Goal: Task Accomplishment & Management: Manage account settings

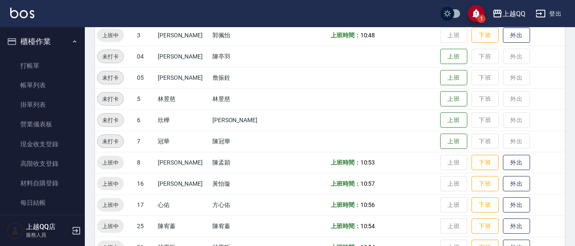
scroll to position [92, 0]
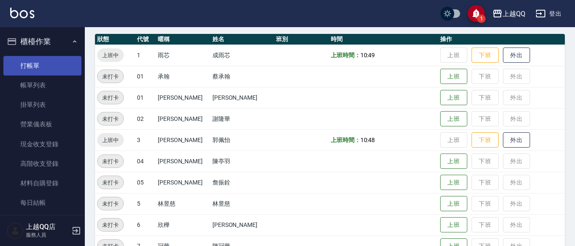
click at [56, 64] on link "打帳單" at bounding box center [42, 66] width 78 height 20
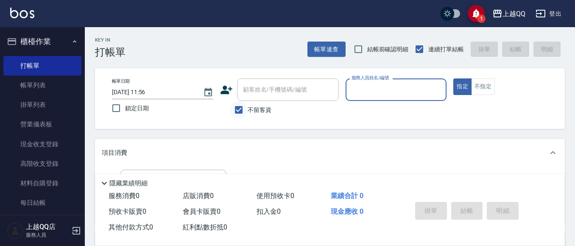
click at [237, 109] on input "不留客資" at bounding box center [239, 110] width 18 height 18
checkbox input "false"
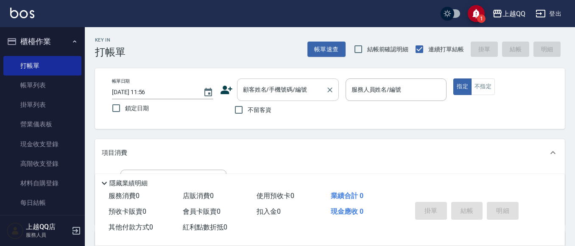
click at [263, 89] on div "顧客姓名/手機號碼/編號 顧客姓名/手機號碼/編號" at bounding box center [288, 89] width 102 height 22
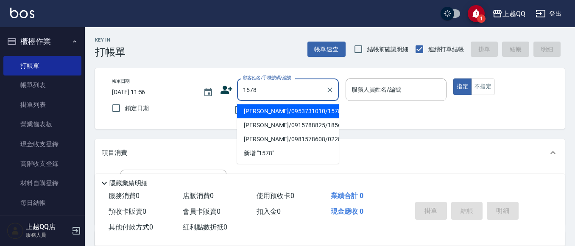
click at [263, 111] on li "[PERSON_NAME]/0953731010/1578" at bounding box center [288, 111] width 102 height 14
type input "[PERSON_NAME]/0953731010/1578"
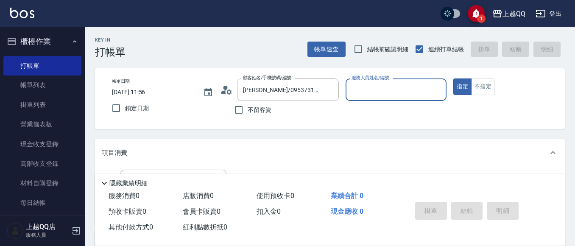
type input "[PERSON_NAME]-8"
click at [438, 91] on icon "Clear" at bounding box center [437, 90] width 8 height 8
type input "3"
type button "true"
type input "佩怡-3"
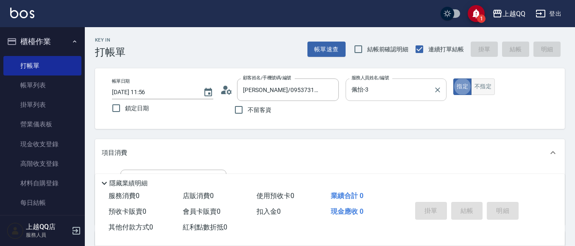
click at [483, 84] on button "不指定" at bounding box center [483, 86] width 24 height 17
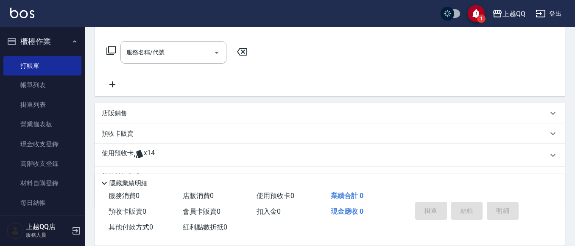
scroll to position [171, 0]
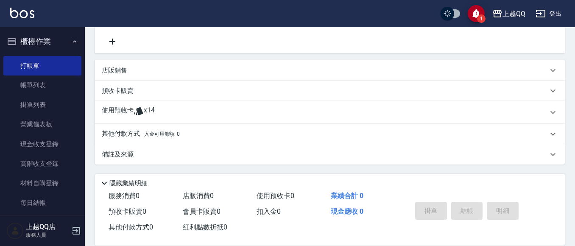
click at [109, 99] on div "預收卡販賣" at bounding box center [330, 91] width 470 height 20
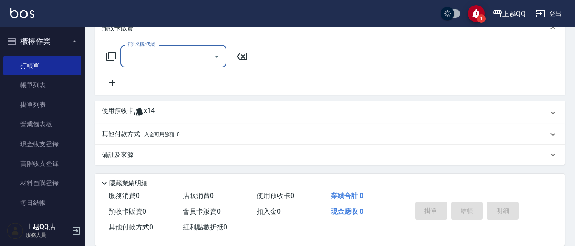
scroll to position [245, 0]
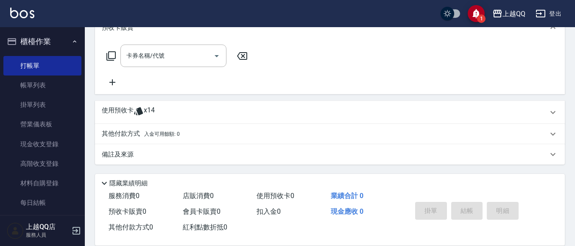
click at [111, 52] on icon at bounding box center [111, 56] width 10 height 10
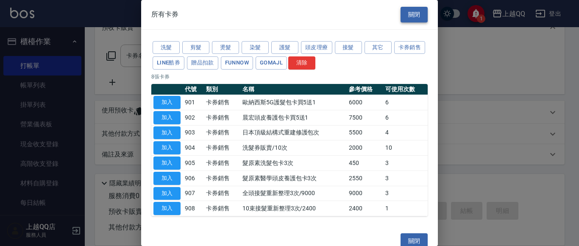
click at [403, 16] on button "關閉" at bounding box center [414, 15] width 27 height 16
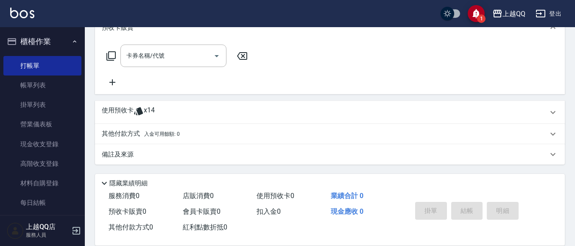
click at [137, 109] on icon at bounding box center [138, 111] width 9 height 8
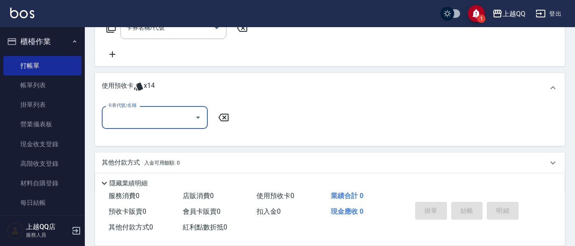
scroll to position [301, 0]
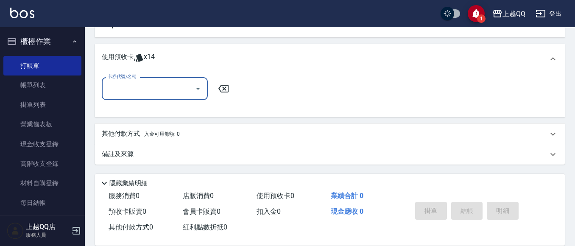
click at [197, 92] on icon "Open" at bounding box center [198, 89] width 10 height 10
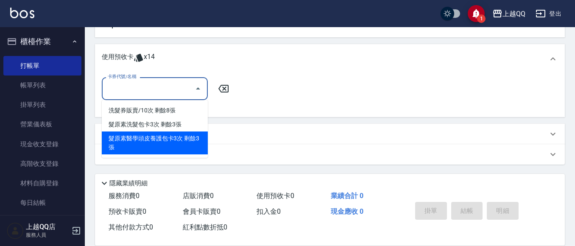
click at [181, 138] on div "髮原素醫學頭皮養護包卡3次 剩餘3張" at bounding box center [155, 142] width 106 height 23
type input "髮原素醫學頭皮養護包卡3次"
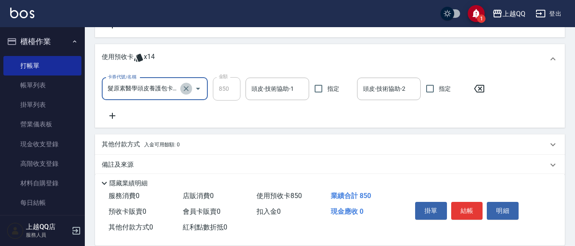
click at [190, 86] on button "Clear" at bounding box center [186, 89] width 12 height 12
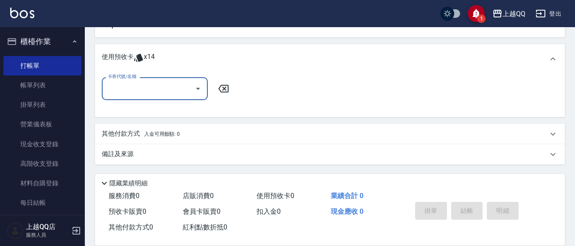
click at [200, 85] on icon "Open" at bounding box center [198, 89] width 10 height 10
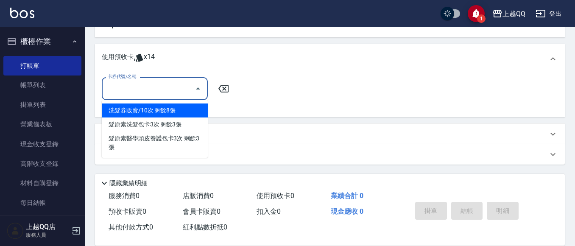
drag, startPoint x: 184, startPoint y: 109, endPoint x: 238, endPoint y: 103, distance: 54.5
click at [184, 109] on div "洗髮券販賣/10次 剩餘8張" at bounding box center [155, 110] width 106 height 14
type input "洗髮券販賣/10次"
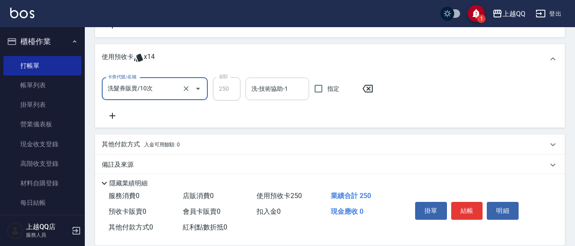
click at [303, 87] on input "洗-技術協助-1" at bounding box center [277, 88] width 56 height 15
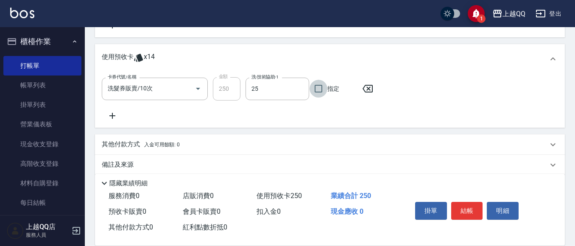
type input "[PERSON_NAME]-25"
click at [476, 205] on button "結帳" at bounding box center [467, 211] width 32 height 18
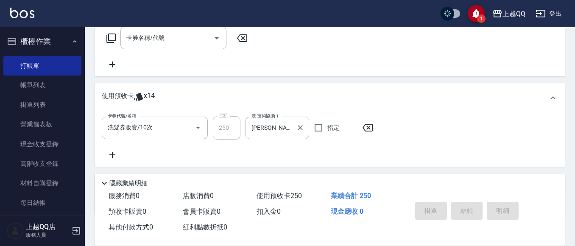
scroll to position [217, 0]
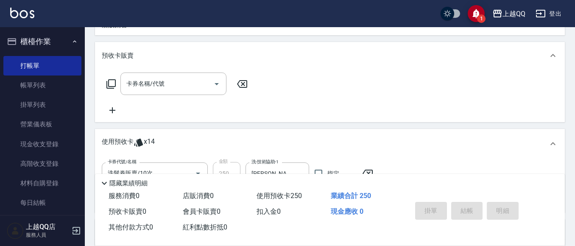
type input "[DATE] 11:57"
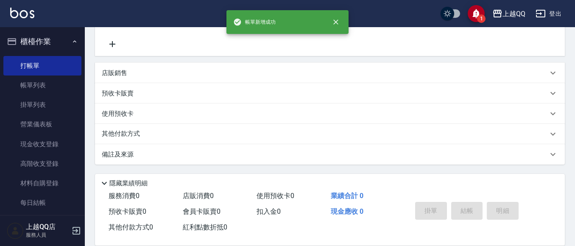
scroll to position [0, 0]
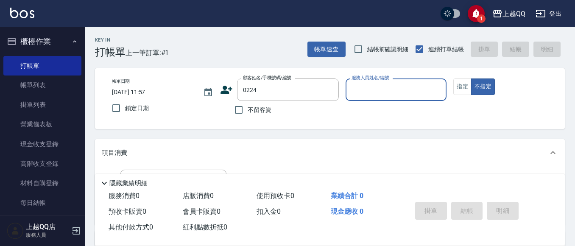
type input "[PERSON_NAME]/0910931053/0224"
type input "佩怡-3"
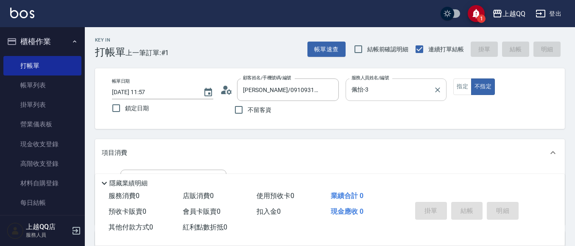
click at [453, 83] on div "帳單日期 [DATE] 11:57 鎖定日期 顧客姓名/手機號碼/編號 [PERSON_NAME]/0910931053/0224 顧客姓名/手機號碼/編號 …" at bounding box center [329, 98] width 449 height 40
click at [460, 85] on button "指定" at bounding box center [462, 86] width 18 height 17
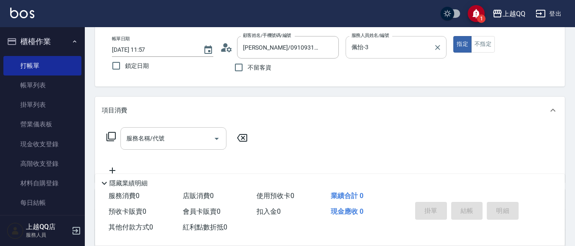
click at [133, 140] on div "服務名稱/代號 服務名稱/代號" at bounding box center [173, 138] width 106 height 22
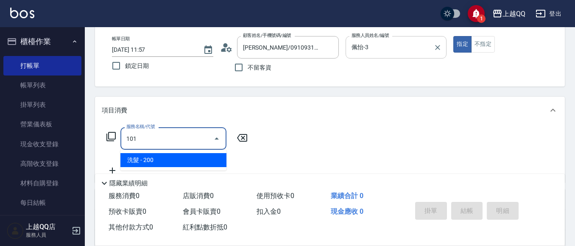
type input "洗髮(101)"
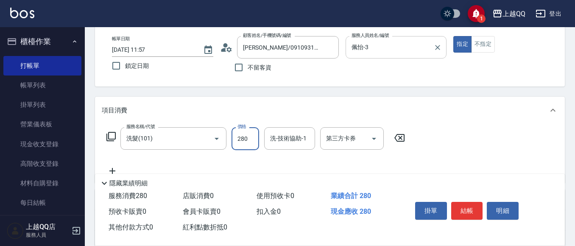
type input "280"
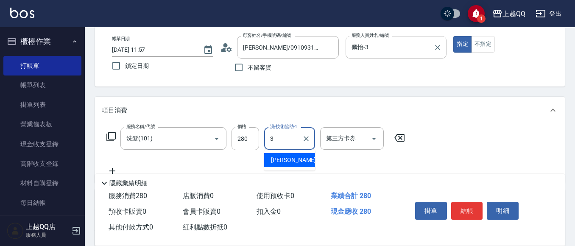
type input "佩怡-3"
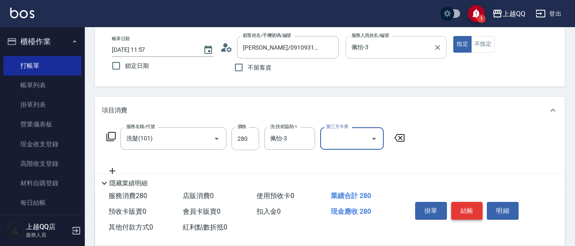
click at [464, 210] on button "結帳" at bounding box center [467, 211] width 32 height 18
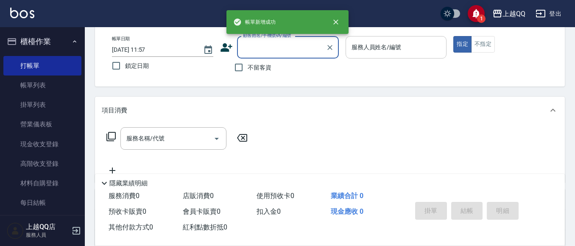
scroll to position [0, 0]
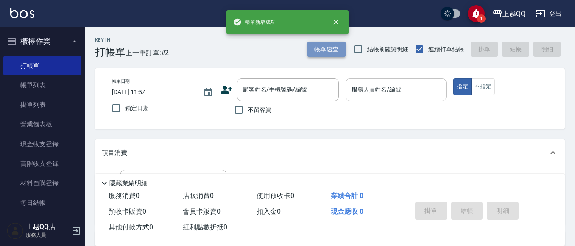
click at [337, 50] on button "帳單速查" at bounding box center [326, 50] width 38 height 16
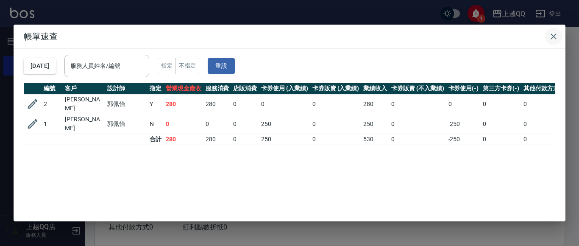
click at [555, 35] on icon "button" at bounding box center [554, 36] width 6 height 6
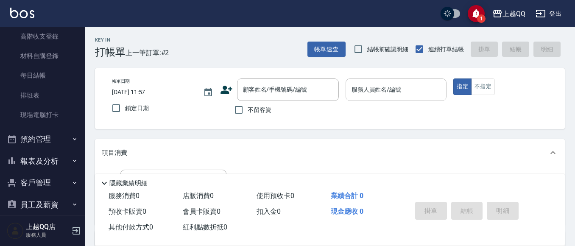
scroll to position [138, 0]
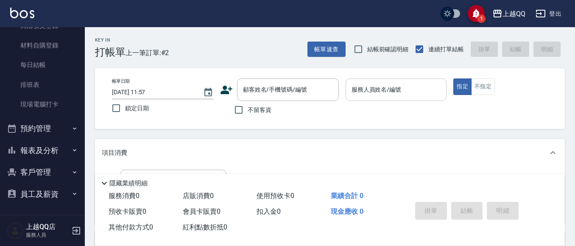
click at [56, 146] on button "報表及分析" at bounding box center [42, 150] width 78 height 22
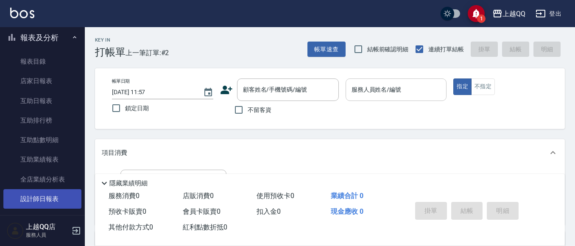
scroll to position [307, 0]
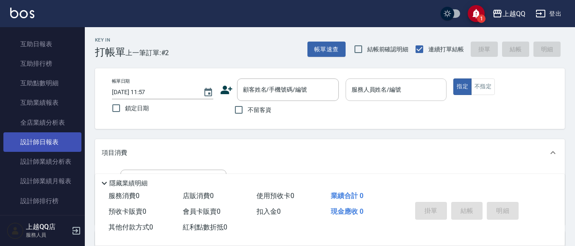
click at [59, 145] on link "設計師日報表" at bounding box center [42, 142] width 78 height 20
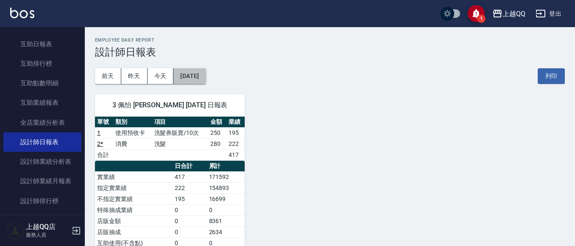
click at [182, 75] on button "[DATE]" at bounding box center [189, 76] width 32 height 16
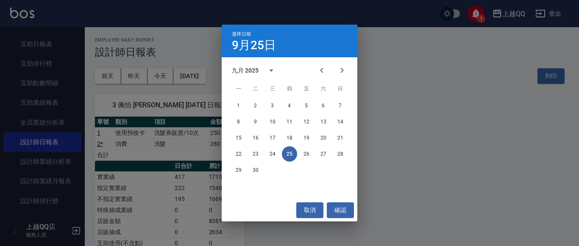
click at [553, 120] on div "選擇日期 [DATE] 九月 2025 一 二 三 四 五 六 日 1 2 3 4 5 6 7 8 9 10 11 12 13 14 15 16 17 18 …" at bounding box center [289, 123] width 579 height 246
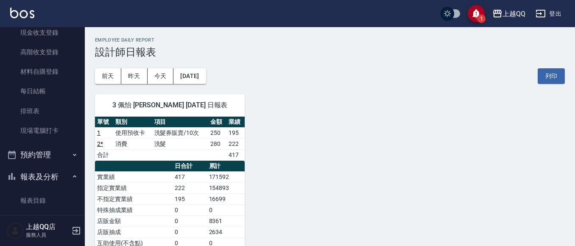
scroll to position [11, 0]
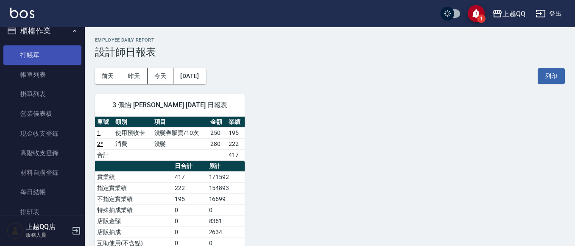
click at [43, 51] on link "打帳單" at bounding box center [42, 55] width 78 height 20
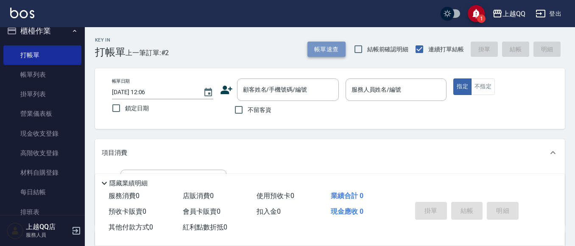
click at [329, 43] on button "帳單速查" at bounding box center [326, 50] width 38 height 16
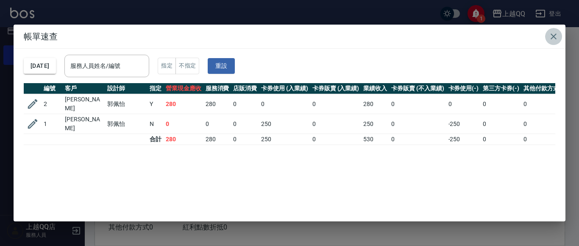
click at [559, 36] on button "button" at bounding box center [553, 36] width 17 height 17
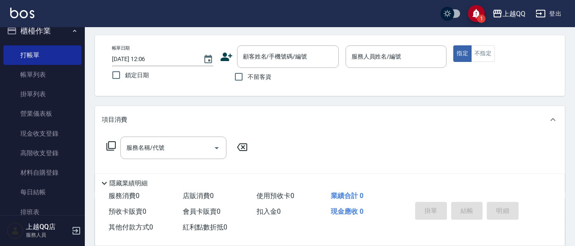
scroll to position [42, 0]
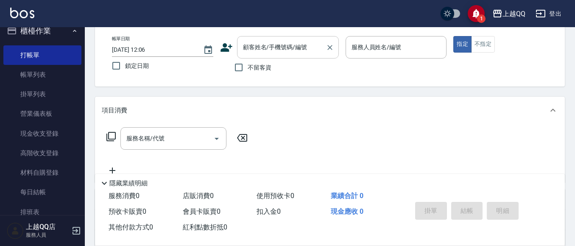
drag, startPoint x: 251, startPoint y: 70, endPoint x: 330, endPoint y: 47, distance: 82.4
click at [252, 68] on span "不留客資" at bounding box center [260, 67] width 24 height 9
click at [248, 68] on input "不留客資" at bounding box center [239, 68] width 18 height 18
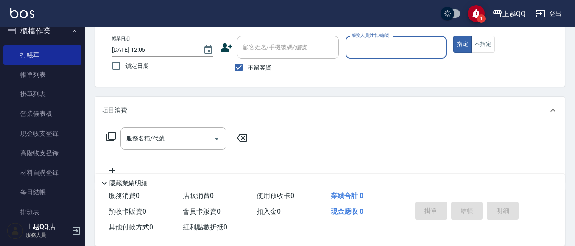
drag, startPoint x: 242, startPoint y: 69, endPoint x: 274, endPoint y: 42, distance: 42.2
click at [245, 66] on input "不留客資" at bounding box center [239, 68] width 18 height 18
checkbox input "false"
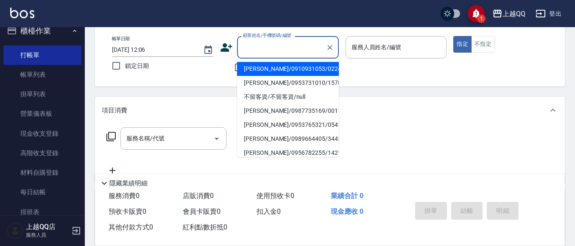
click at [275, 41] on div "顧客姓名/手機號碼/編號 顧客姓名/手機號碼/編號" at bounding box center [288, 47] width 102 height 22
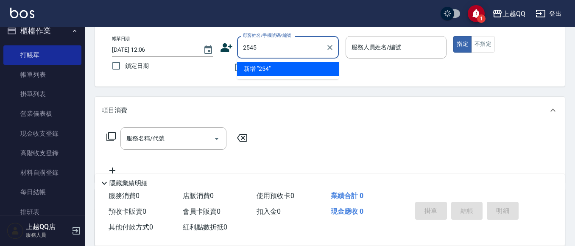
type input "2545"
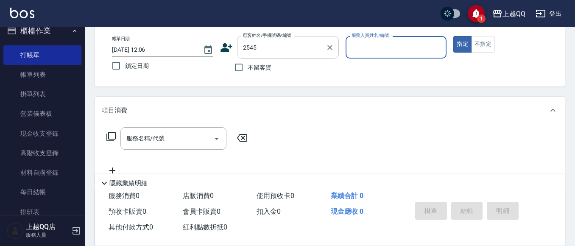
click at [453, 36] on button "指定" at bounding box center [462, 44] width 18 height 17
type button "true"
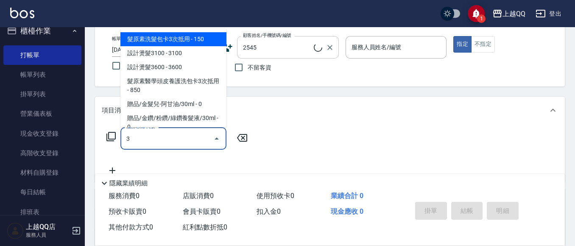
type input "30"
type input "[PERSON_NAME]/0938735908/2545"
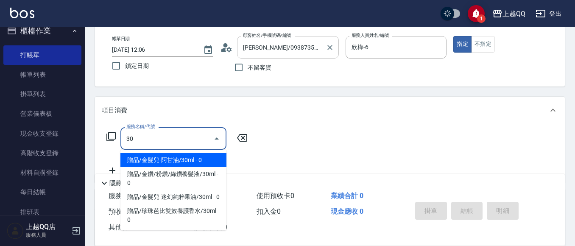
type input "305"
type input "欣樺-6"
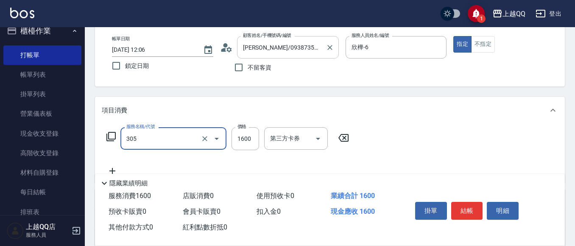
type input "設計燙髮1600(305)"
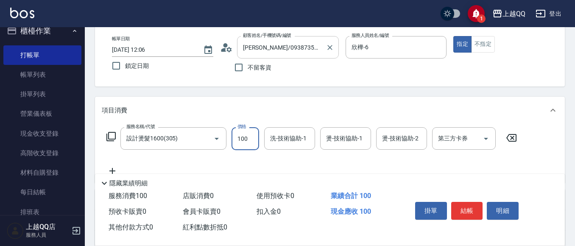
type input "1000"
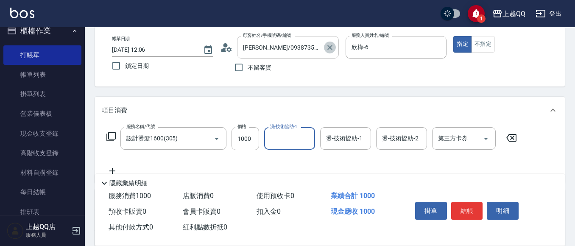
click at [330, 50] on icon "Clear" at bounding box center [330, 47] width 8 height 8
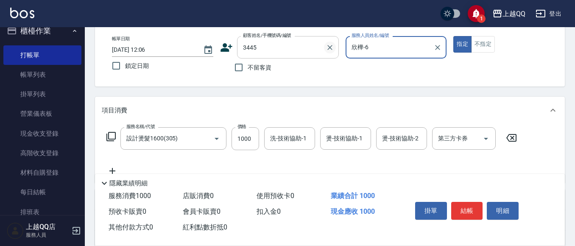
click at [453, 36] on button "指定" at bounding box center [462, 44] width 18 height 17
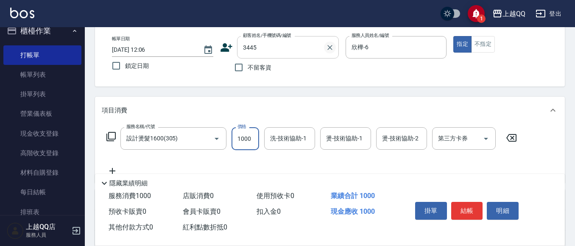
type input "[PERSON_NAME]/0989664405/3445"
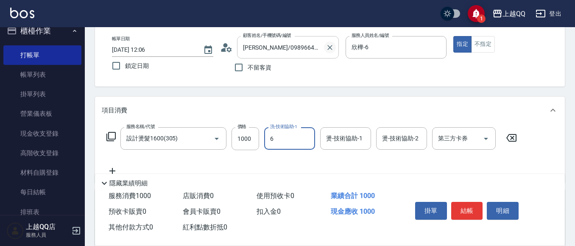
type input "欣樺-6"
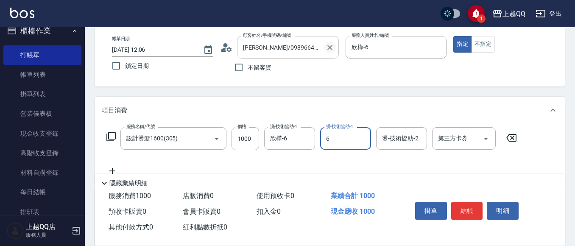
type input "欣樺-6"
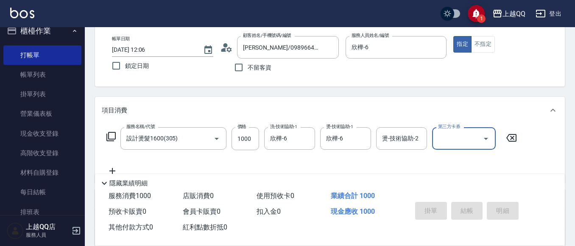
type input "[DATE] 12:44"
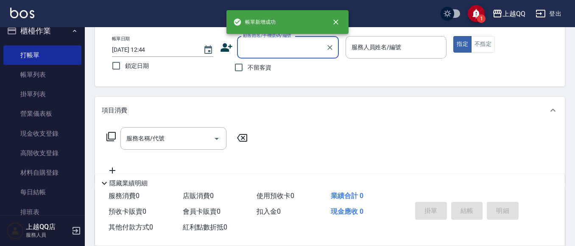
click at [261, 64] on span "不留客資" at bounding box center [260, 67] width 24 height 9
click at [248, 64] on input "不留客資" at bounding box center [239, 68] width 18 height 18
checkbox input "true"
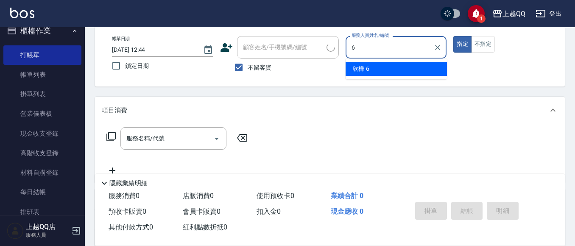
type input "欣樺-6"
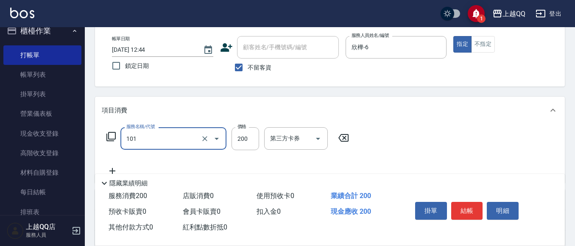
type input "洗髮(101)"
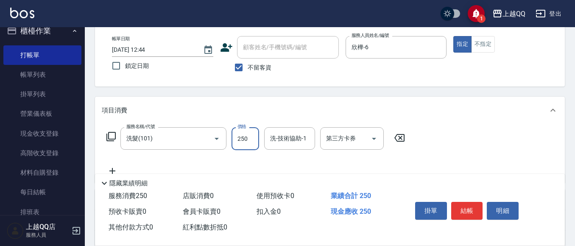
type input "250"
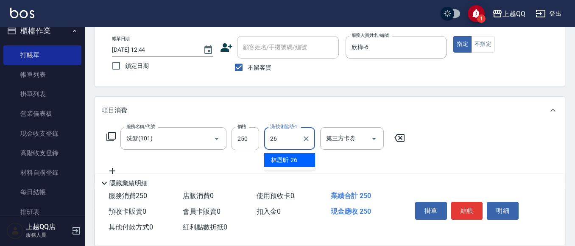
type input "林恩昕-26"
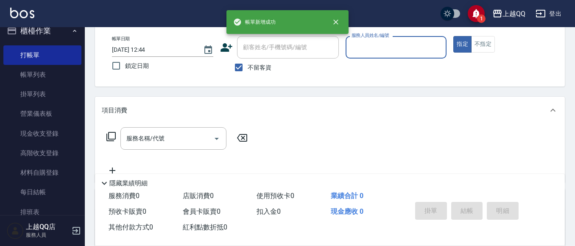
click at [241, 68] on input "不留客資" at bounding box center [239, 68] width 18 height 18
checkbox input "false"
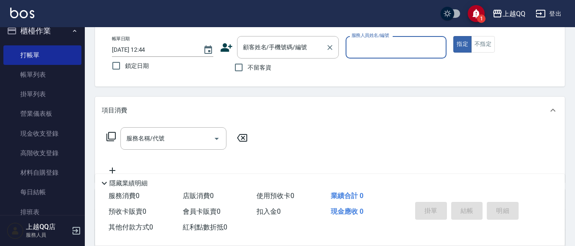
click at [257, 40] on div "顧客姓名/手機號碼/編號 顧客姓名/手機號碼/編號" at bounding box center [288, 47] width 102 height 22
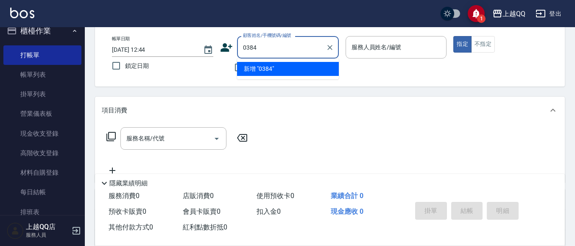
type input "0384"
click at [453, 36] on button "指定" at bounding box center [462, 44] width 18 height 17
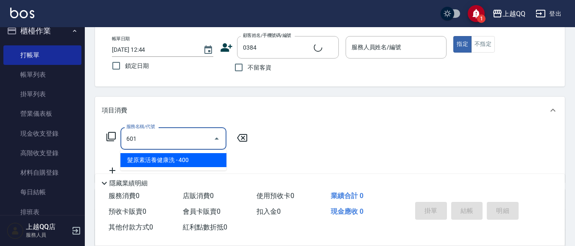
type input "601"
type input "[PERSON_NAME]/0918523952/0384"
type input "髮原素活養健康洗(601)"
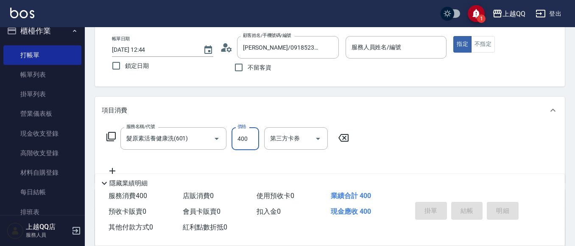
type input "欣樺-6"
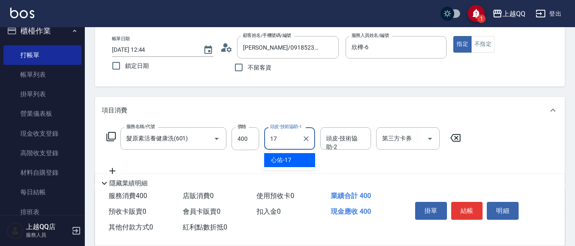
type input "心佑-17"
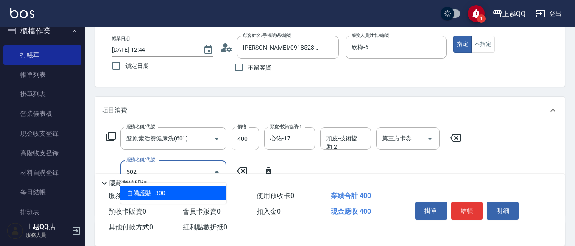
type input "自備護髮(502)"
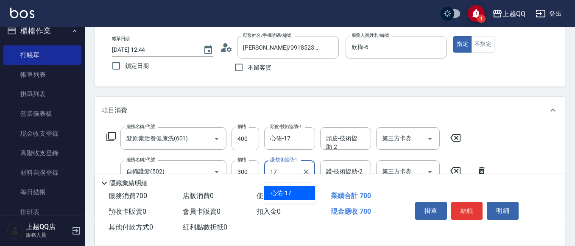
type input "心佑-17"
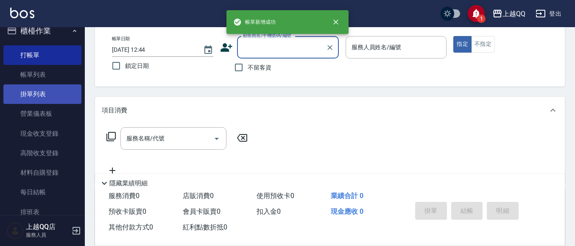
click at [5, 86] on link "掛單列表" at bounding box center [42, 94] width 78 height 20
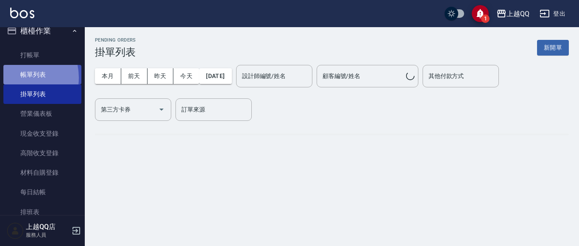
click at [16, 78] on link "帳單列表" at bounding box center [42, 75] width 78 height 20
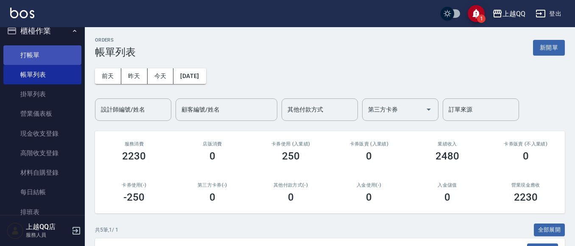
click at [60, 52] on link "打帳單" at bounding box center [42, 55] width 78 height 20
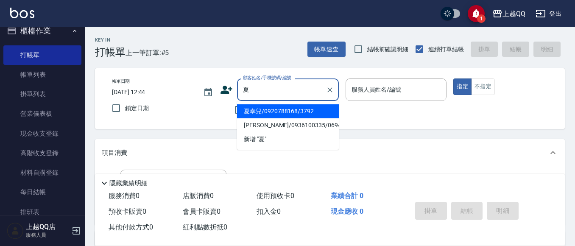
click at [273, 111] on li "夏幸兒/0920788168/3792" at bounding box center [288, 111] width 102 height 14
type input "夏幸兒/0920788168/3792"
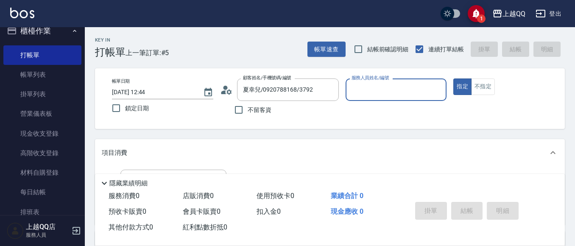
type input "佩怡-3"
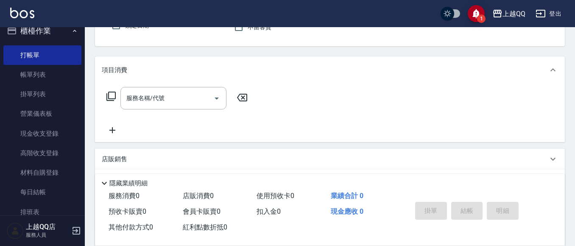
scroll to position [85, 0]
click at [157, 98] on div "服務名稱/代號 服務名稱/代號" at bounding box center [173, 96] width 106 height 22
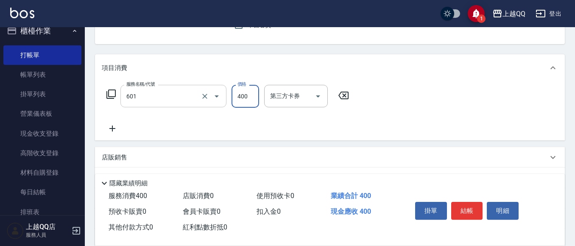
type input "髮原素活養健康洗(601)"
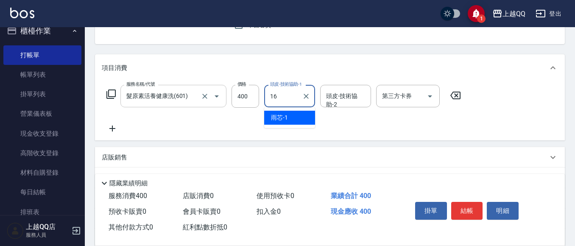
type input "[PERSON_NAME]-16"
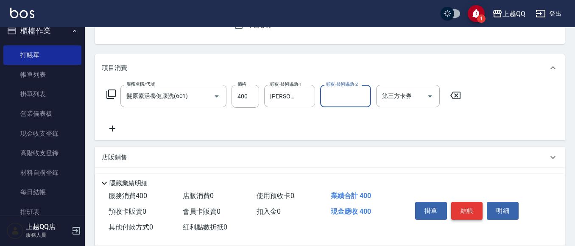
drag, startPoint x: 473, startPoint y: 201, endPoint x: 477, endPoint y: 207, distance: 7.0
click at [474, 202] on button "結帳" at bounding box center [467, 211] width 32 height 18
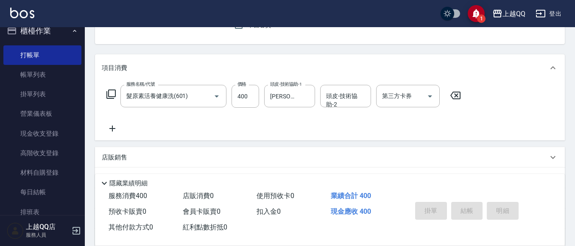
type input "[DATE] 12:46"
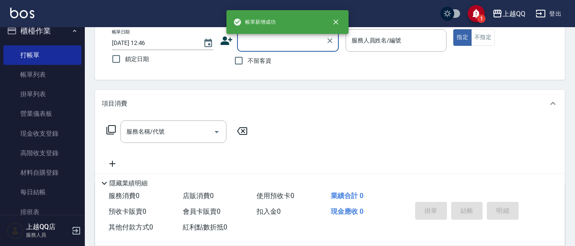
scroll to position [40, 0]
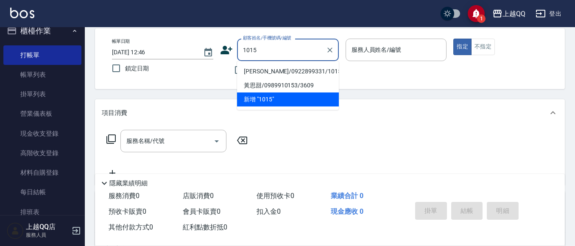
click at [270, 69] on li "[PERSON_NAME]/0922899331/1015" at bounding box center [288, 71] width 102 height 14
type input "[PERSON_NAME]/0922899331/1015"
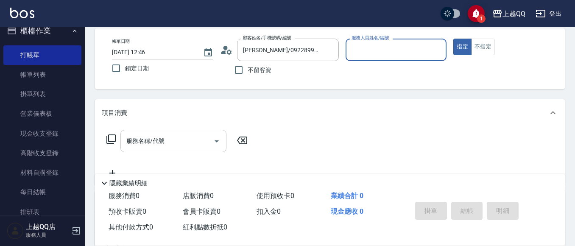
type input "佩怡-3"
click at [148, 143] on div "服務名稱/代號 服務名稱/代號" at bounding box center [173, 141] width 106 height 22
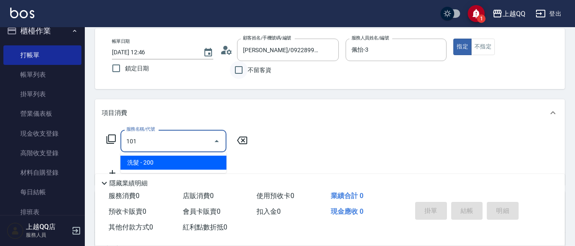
type input "洗髮(101)"
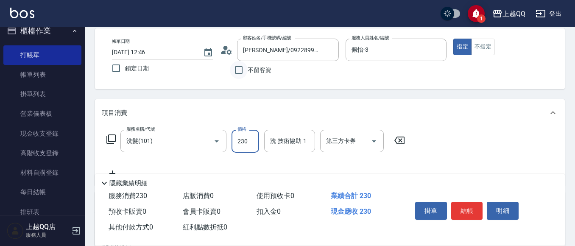
type input "230"
type input "1"
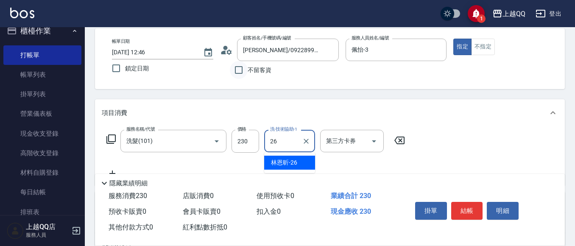
type input "林恩昕-26"
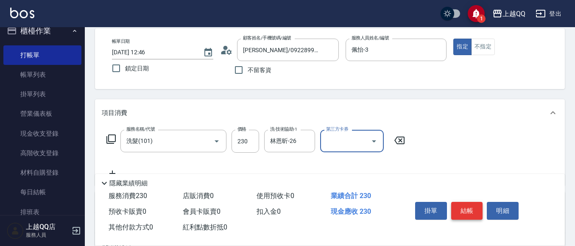
click at [466, 204] on button "結帳" at bounding box center [467, 211] width 32 height 18
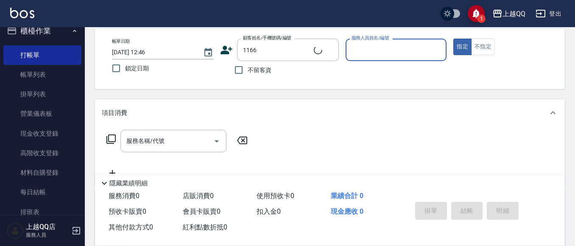
type input "[PERSON_NAME]/0912470930/1166"
type input "佩怡-3"
click at [154, 142] on div "服務名稱/代號 服務名稱/代號" at bounding box center [173, 141] width 106 height 22
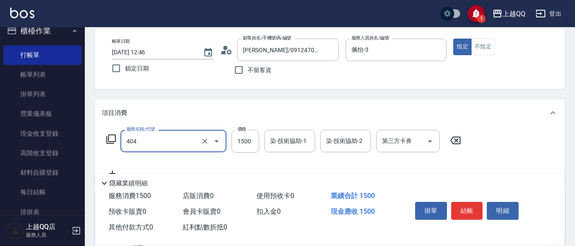
type input "設計染髮(404)"
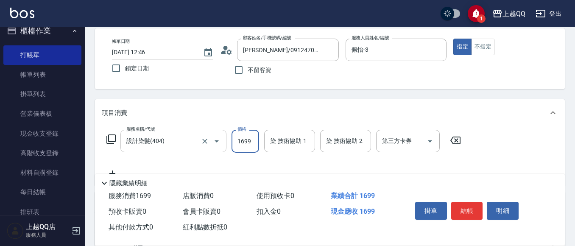
type input "1699"
type input "佩怡-3"
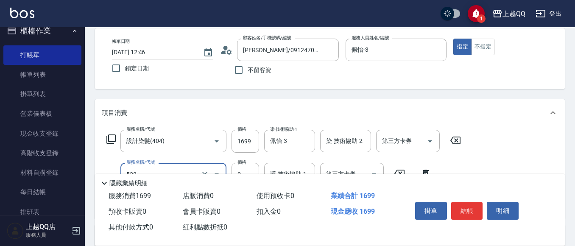
type input "免費護髮(522)"
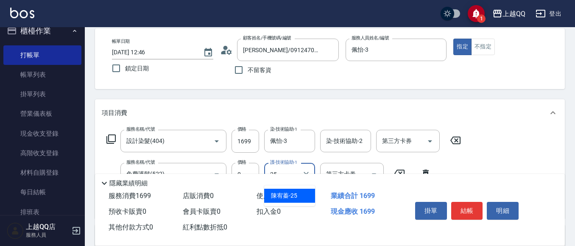
type input "[PERSON_NAME]-25"
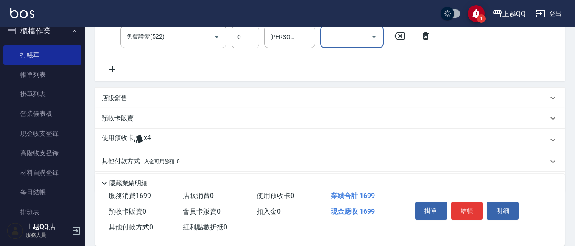
scroll to position [205, 0]
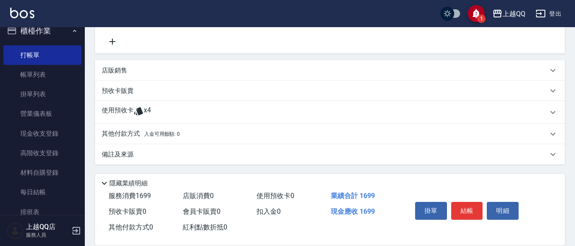
click at [104, 108] on p "使用預收卡" at bounding box center [118, 112] width 32 height 13
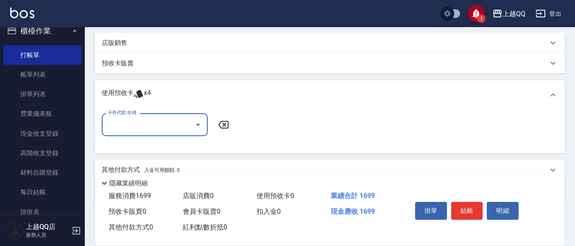
scroll to position [247, 0]
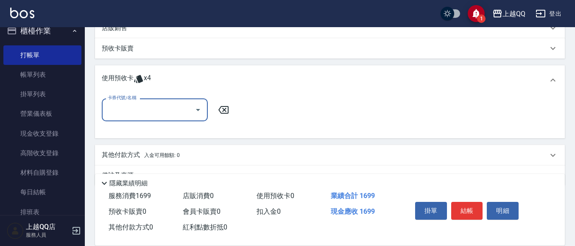
click at [202, 107] on icon "Open" at bounding box center [198, 110] width 10 height 10
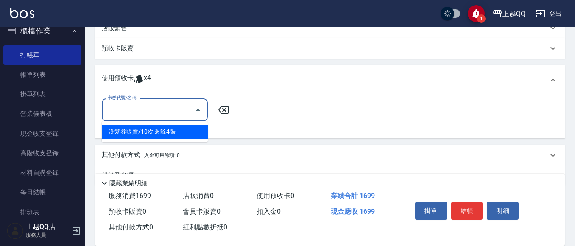
click at [169, 133] on div "洗髮券販賣/10次 剩餘4張" at bounding box center [155, 132] width 106 height 14
type input "洗髮券販賣/10次"
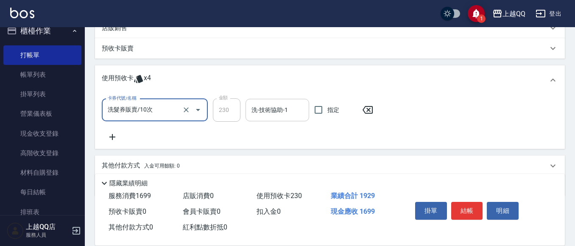
click at [280, 111] on input "洗-技術協助-1" at bounding box center [277, 110] width 56 height 15
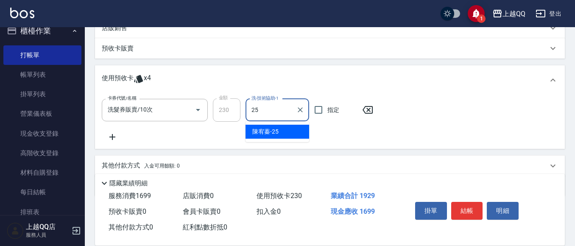
type input "[PERSON_NAME]-25"
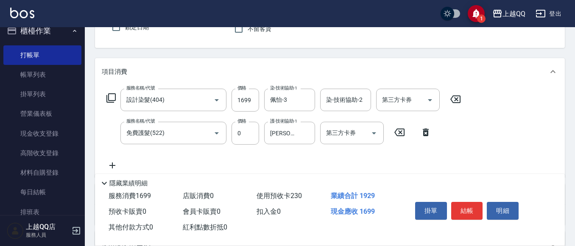
scroll to position [78, 0]
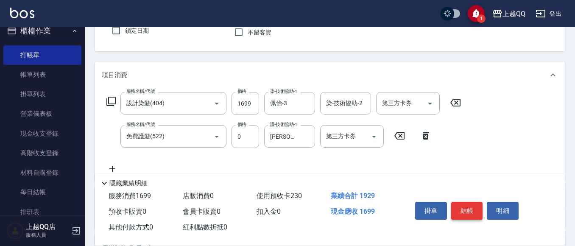
click at [464, 210] on button "結帳" at bounding box center [467, 211] width 32 height 18
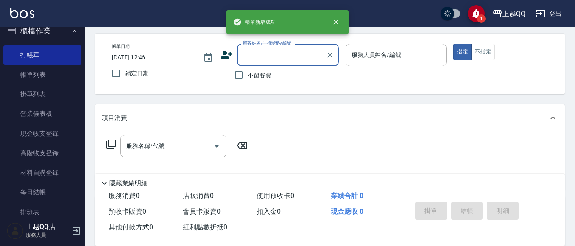
scroll to position [0, 0]
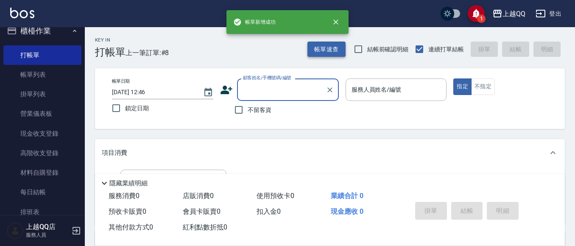
click at [325, 53] on button "帳單速查" at bounding box center [326, 50] width 38 height 16
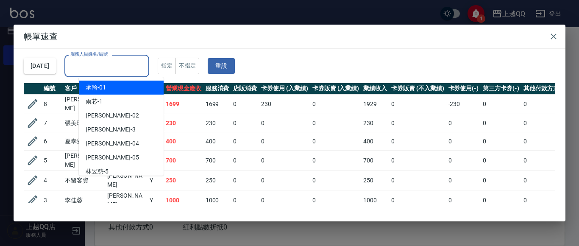
click at [95, 62] on div "服務人員姓名/編號 服務人員姓名/編號" at bounding box center [106, 66] width 85 height 22
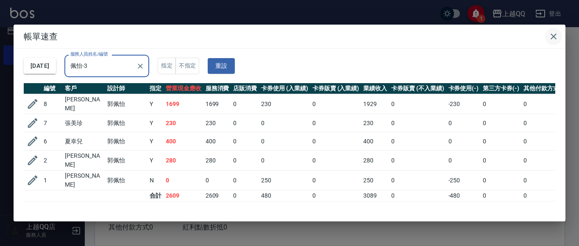
type input "佩怡-3"
click at [552, 37] on icon "button" at bounding box center [554, 36] width 6 height 6
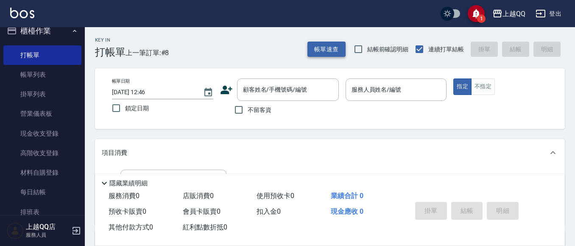
click at [309, 44] on button "帳單速查" at bounding box center [326, 50] width 38 height 16
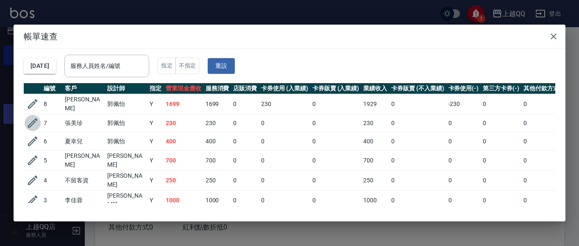
click at [30, 123] on icon "button" at bounding box center [32, 123] width 13 height 13
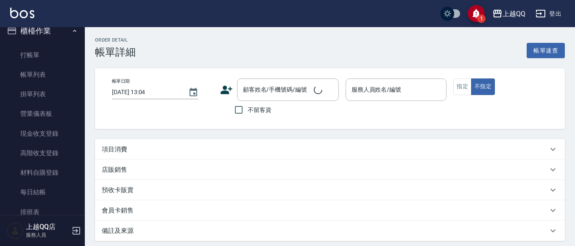
type input "[DATE] 12:46"
type input "佩怡-3"
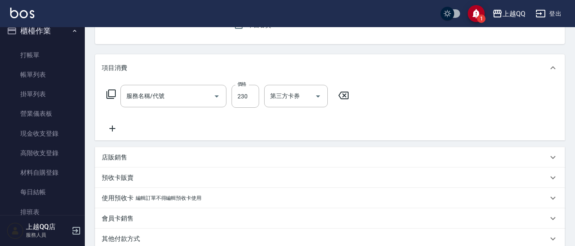
type input "[PERSON_NAME]/0922899331/1015"
type input "洗髮(101)"
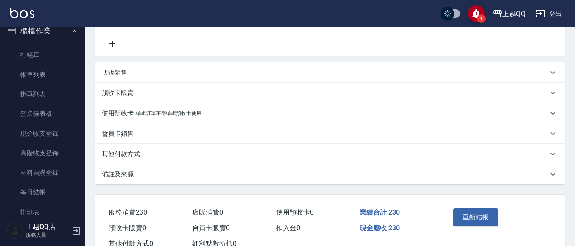
click at [123, 68] on p "店販銷售" at bounding box center [114, 72] width 25 height 9
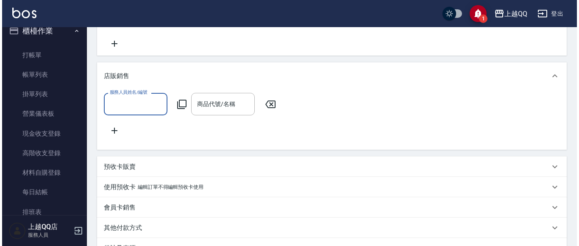
scroll to position [0, 0]
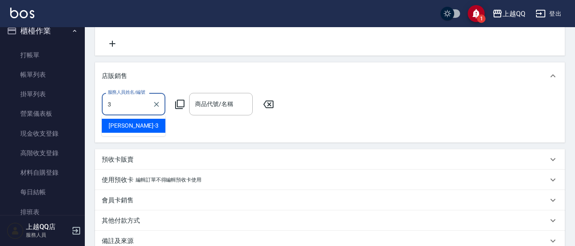
type input "佩怡-3"
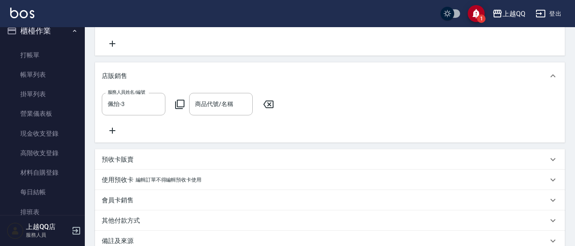
click at [177, 103] on icon at bounding box center [179, 104] width 9 height 9
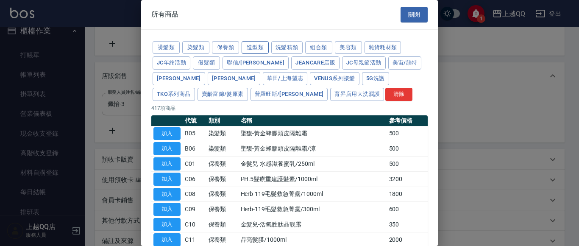
click at [259, 49] on button "造型類" at bounding box center [255, 47] width 27 height 13
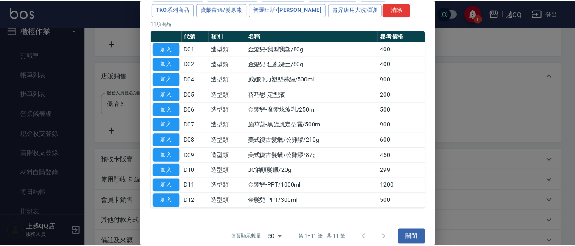
scroll to position [85, 0]
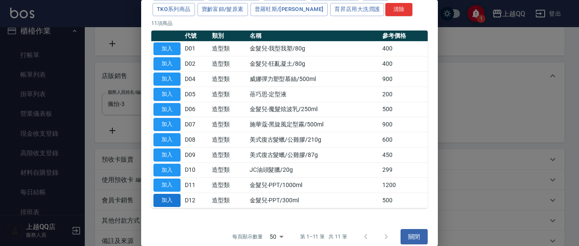
click at [170, 202] on button "加入" at bounding box center [166, 200] width 27 height 13
type input "金髮兒-PPT/300ml"
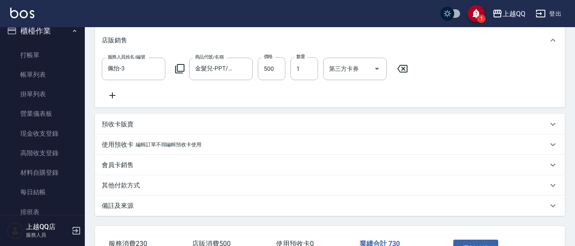
scroll to position [274, 0]
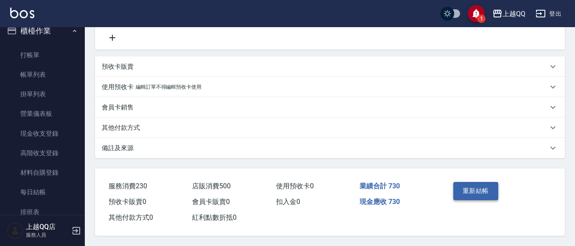
click at [470, 188] on button "重新結帳" at bounding box center [475, 191] width 45 height 18
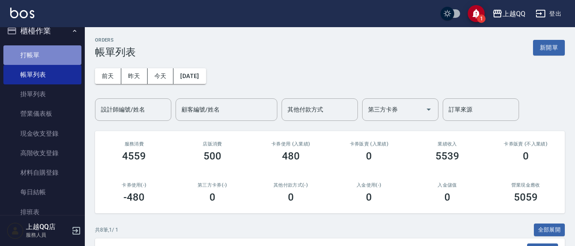
click at [42, 55] on link "打帳單" at bounding box center [42, 55] width 78 height 20
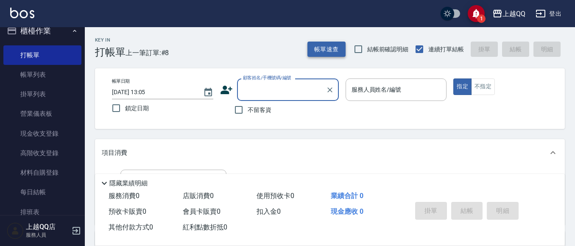
click at [336, 52] on button "帳單速查" at bounding box center [326, 50] width 38 height 16
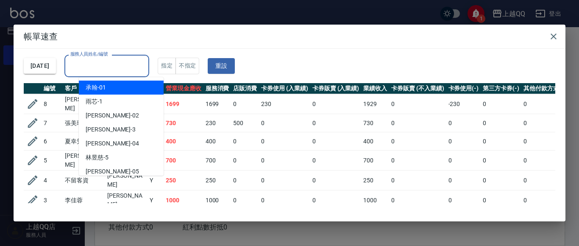
drag, startPoint x: 91, startPoint y: 64, endPoint x: 99, endPoint y: 61, distance: 8.4
click at [92, 64] on div "服務人員姓名/編號 服務人員姓名/編號" at bounding box center [106, 66] width 85 height 22
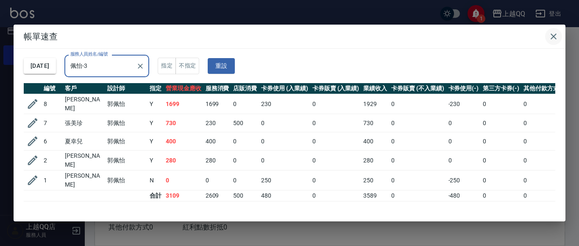
type input "佩怡-3"
click at [553, 36] on icon "button" at bounding box center [554, 36] width 6 height 6
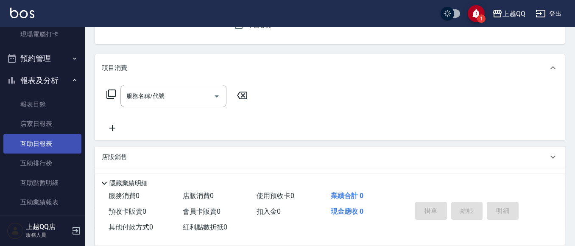
scroll to position [223, 0]
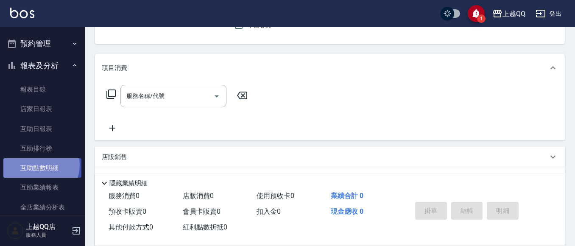
click at [40, 165] on link "互助點數明細" at bounding box center [42, 168] width 78 height 20
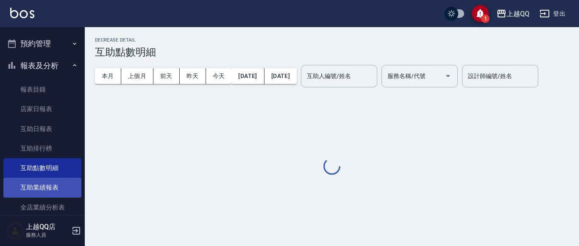
click at [42, 188] on link "互助業績報表" at bounding box center [42, 188] width 78 height 20
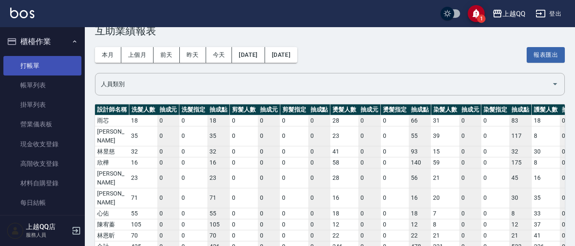
click at [54, 64] on link "打帳單" at bounding box center [42, 66] width 78 height 20
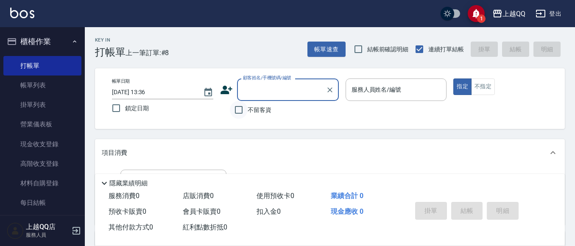
click at [234, 109] on input "不留客資" at bounding box center [239, 110] width 18 height 18
checkbox input "true"
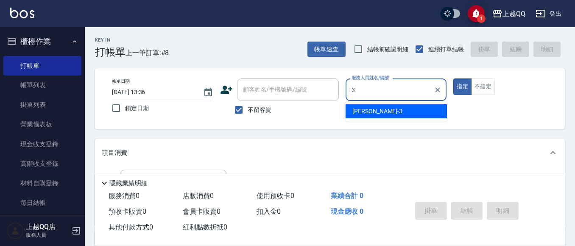
type input "佩怡-3"
type button "true"
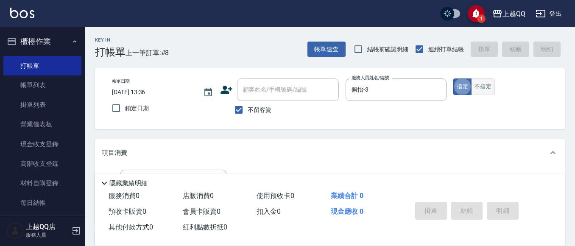
click at [481, 91] on button "不指定" at bounding box center [483, 86] width 24 height 17
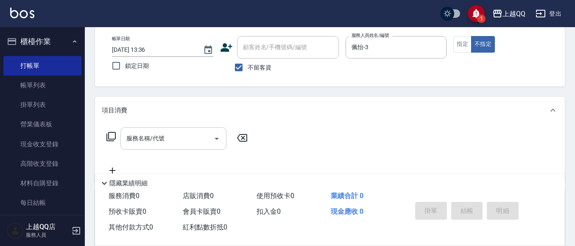
click at [152, 142] on div "服務名稱/代號 服務名稱/代號" at bounding box center [173, 138] width 106 height 22
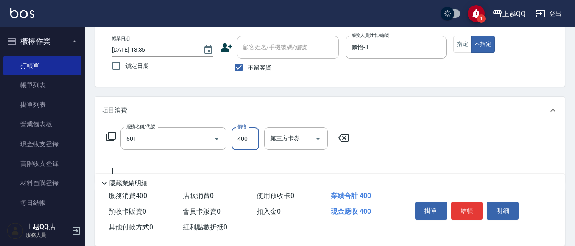
type input "髮原素活養健康洗(601)"
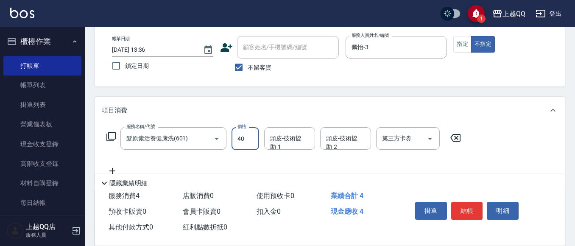
type input "400"
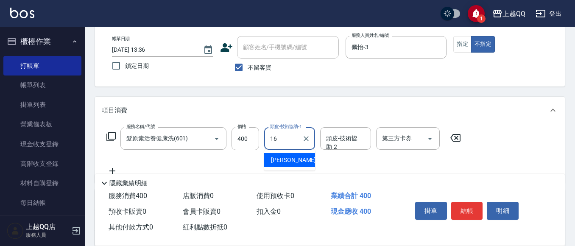
type input "[PERSON_NAME]-16"
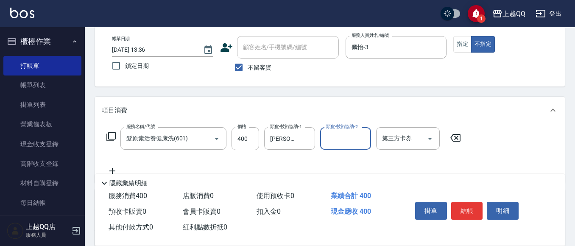
click at [465, 211] on button "結帳" at bounding box center [467, 211] width 32 height 18
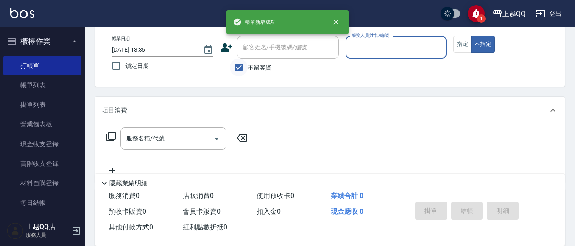
click at [238, 67] on input "不留客資" at bounding box center [239, 68] width 18 height 18
checkbox input "false"
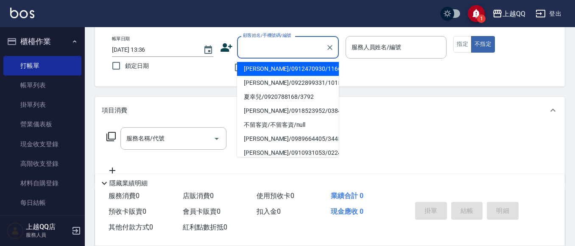
click at [260, 46] on input "顧客姓名/手機號碼/編號" at bounding box center [281, 47] width 81 height 15
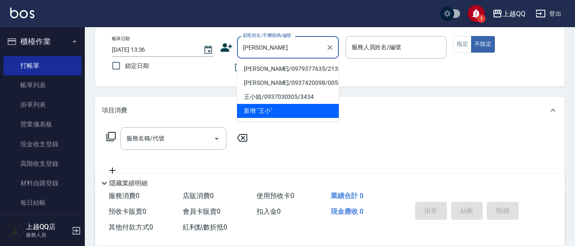
click at [272, 67] on li "[PERSON_NAME]/0979377635/2135" at bounding box center [288, 69] width 102 height 14
type input "[PERSON_NAME]/0979377635/2135"
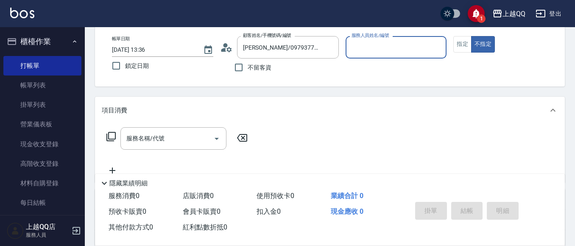
type input "佩怡-3"
click at [463, 43] on button "指定" at bounding box center [462, 44] width 18 height 17
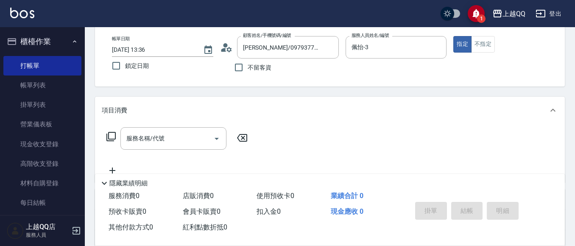
click at [177, 151] on div "服務名稱/代號 服務名稱/代號" at bounding box center [177, 151] width 151 height 48
click at [188, 142] on input "服務名稱/代號" at bounding box center [167, 138] width 86 height 15
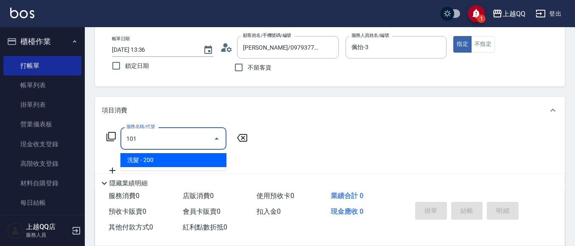
type input "洗髮(101)"
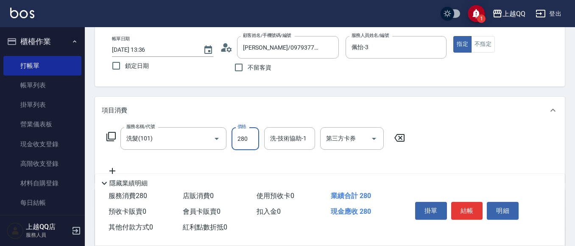
type input "280"
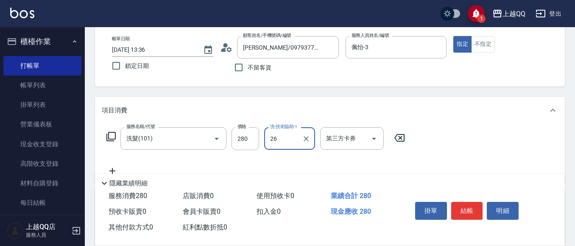
type input "林恩昕-26"
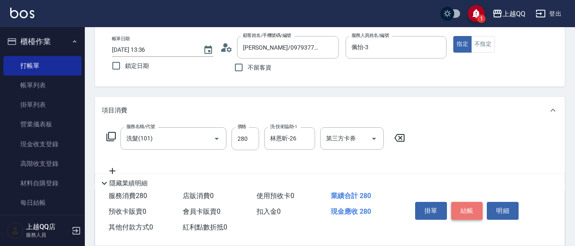
click at [465, 210] on button "結帳" at bounding box center [467, 211] width 32 height 18
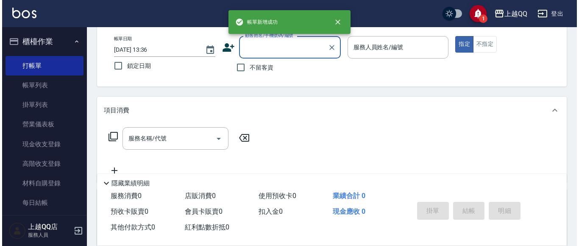
scroll to position [0, 0]
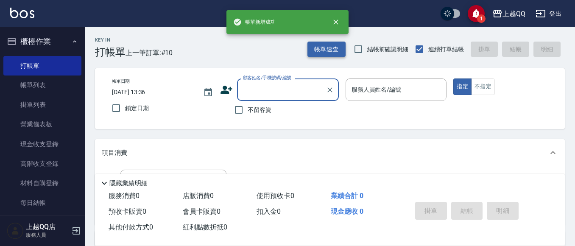
click at [320, 51] on button "帳單速查" at bounding box center [326, 50] width 38 height 16
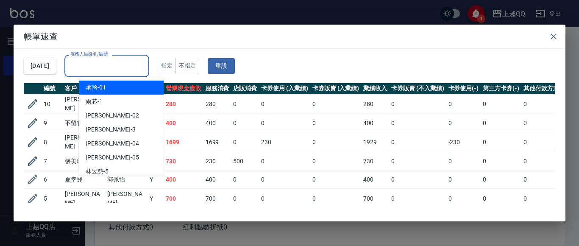
click at [114, 63] on div "服務人員姓名/編號 服務人員姓名/編號" at bounding box center [106, 66] width 85 height 22
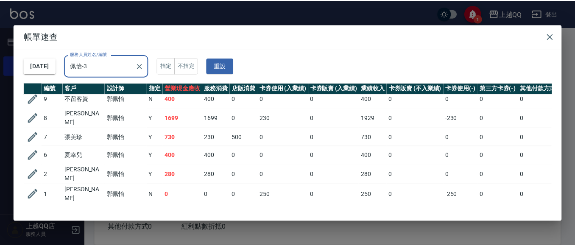
scroll to position [37, 0]
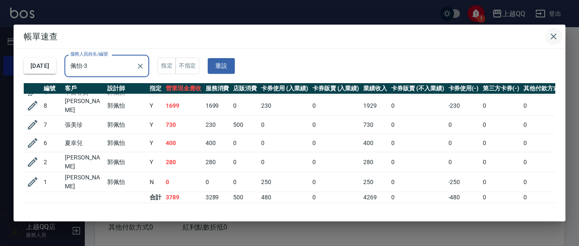
type input "佩怡-3"
click at [559, 38] on button "button" at bounding box center [553, 36] width 17 height 17
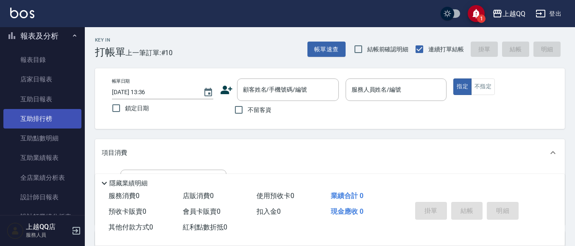
scroll to position [254, 0]
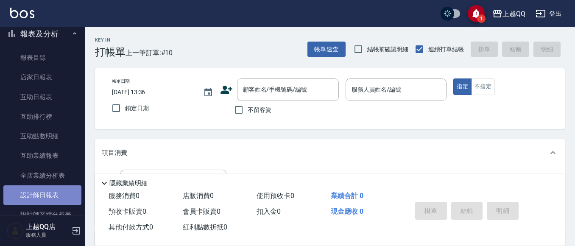
click at [48, 191] on link "設計師日報表" at bounding box center [42, 195] width 78 height 20
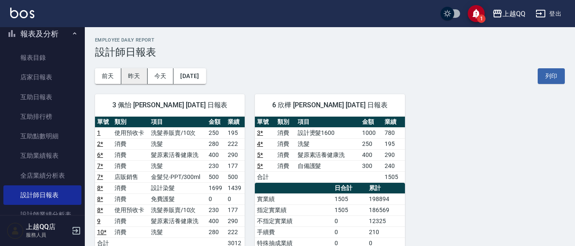
click at [128, 74] on button "昨天" at bounding box center [134, 76] width 26 height 16
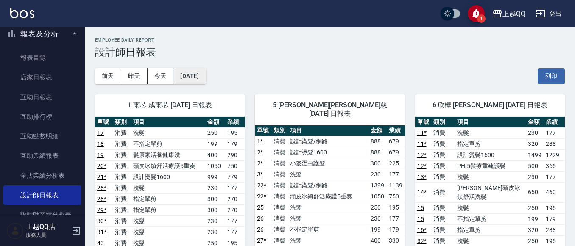
click at [190, 75] on button "[DATE]" at bounding box center [189, 76] width 32 height 16
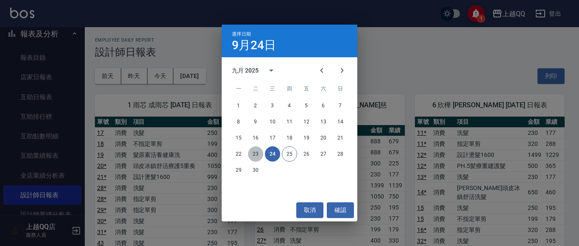
click at [251, 151] on button "23" at bounding box center [255, 153] width 15 height 15
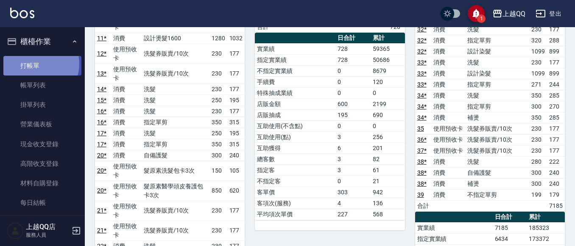
click at [36, 64] on link "打帳單" at bounding box center [42, 66] width 78 height 20
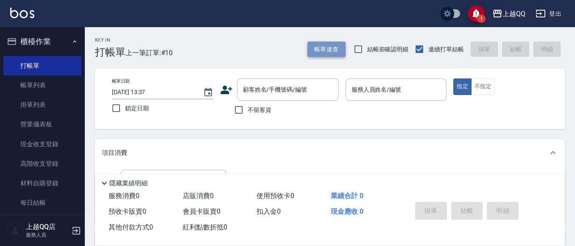
click at [321, 47] on button "帳單速查" at bounding box center [326, 50] width 38 height 16
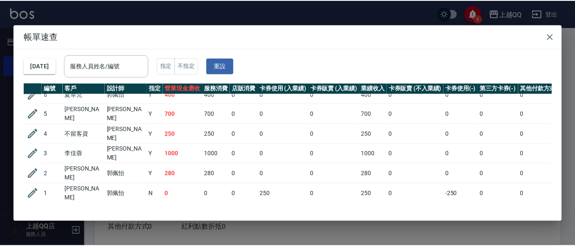
scroll to position [92, 0]
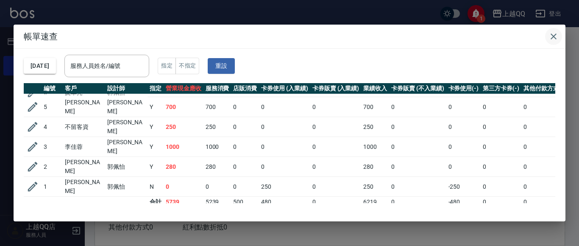
click at [553, 39] on icon "button" at bounding box center [554, 36] width 10 height 10
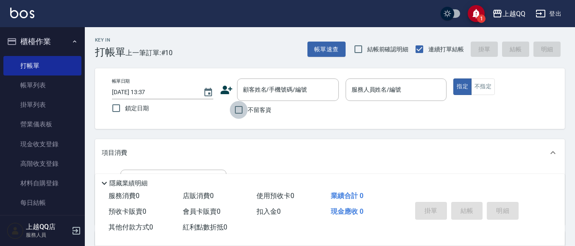
click at [236, 111] on input "不留客資" at bounding box center [239, 110] width 18 height 18
checkbox input "true"
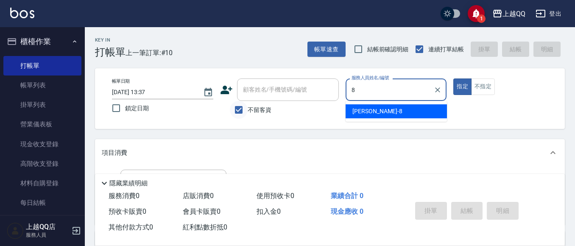
type input "[PERSON_NAME]-8"
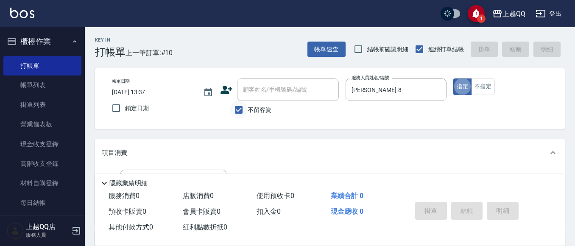
type button "true"
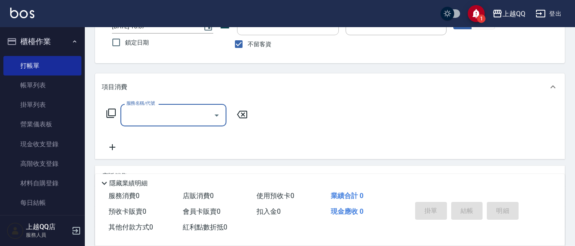
scroll to position [72, 0]
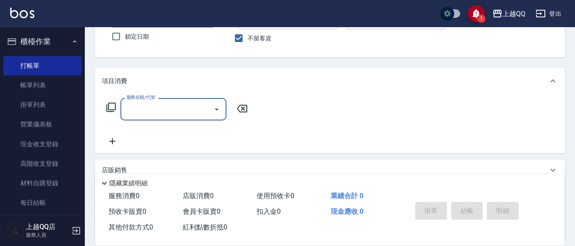
click at [112, 107] on icon at bounding box center [111, 107] width 10 height 10
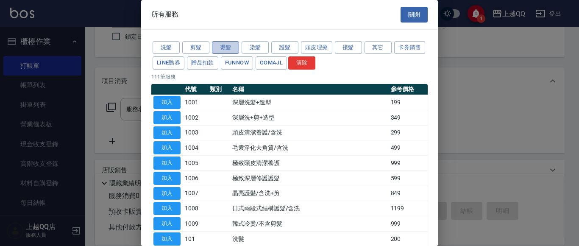
click at [223, 50] on button "燙髮" at bounding box center [225, 47] width 27 height 13
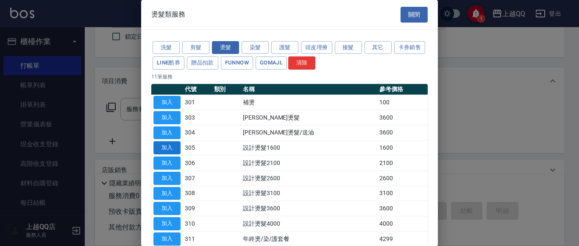
click at [178, 145] on button "加入" at bounding box center [166, 147] width 27 height 13
type input "設計燙髮1600(305)"
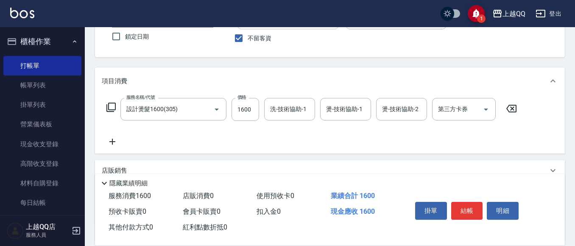
click at [108, 105] on icon at bounding box center [111, 107] width 10 height 10
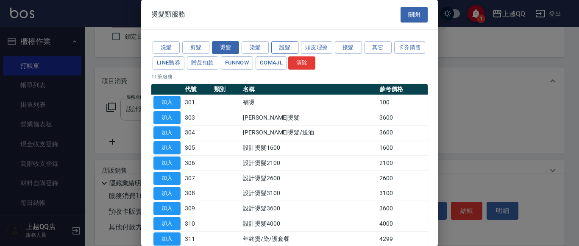
click at [281, 43] on button "護髮" at bounding box center [284, 47] width 27 height 13
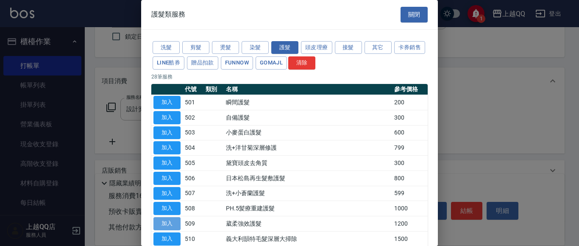
click at [170, 221] on button "加入" at bounding box center [166, 223] width 27 height 13
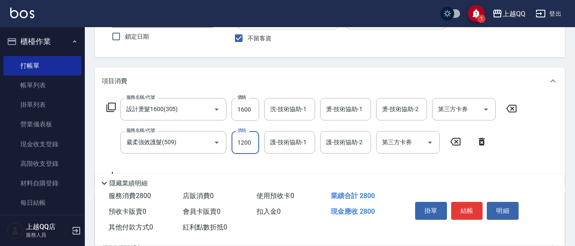
click at [254, 145] on input "1200" at bounding box center [245, 142] width 28 height 23
type input "600"
click at [251, 104] on input "1600" at bounding box center [245, 109] width 28 height 23
type input "1299"
click at [280, 111] on input "洗-技術協助-1" at bounding box center [289, 109] width 43 height 15
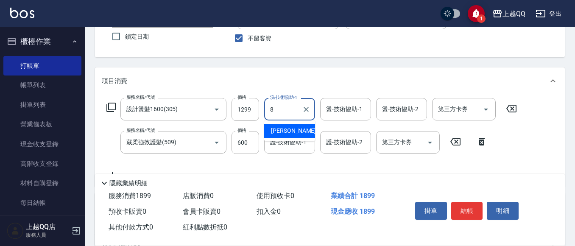
click at [297, 134] on div "[PERSON_NAME] -8" at bounding box center [289, 131] width 51 height 14
type input "[PERSON_NAME]-8"
click at [335, 111] on input "燙-技術協助-1" at bounding box center [345, 109] width 43 height 15
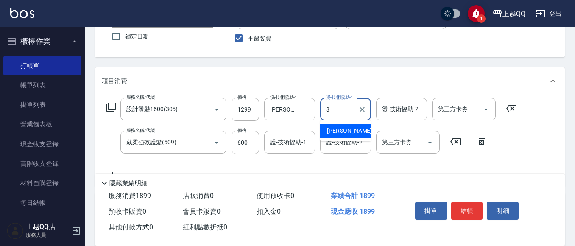
click at [337, 126] on span "[PERSON_NAME] -8" at bounding box center [352, 130] width 50 height 9
type input "[PERSON_NAME]-8"
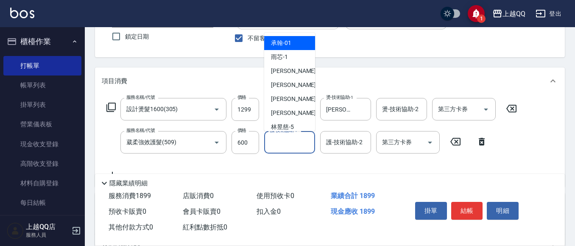
click at [288, 147] on input "護-技術協助-1" at bounding box center [289, 142] width 43 height 15
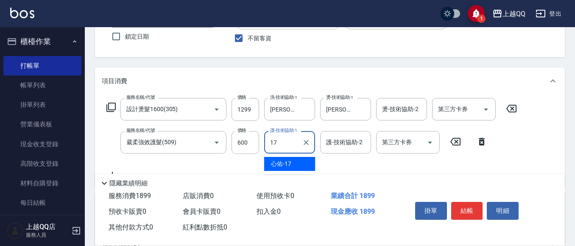
click at [301, 162] on div "心佑 -17" at bounding box center [289, 164] width 51 height 14
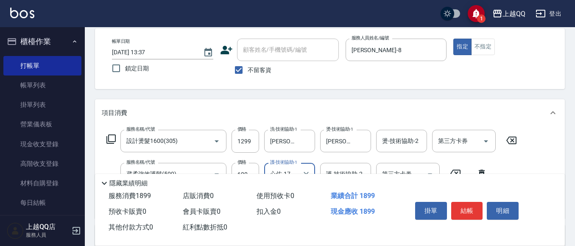
scroll to position [59, 0]
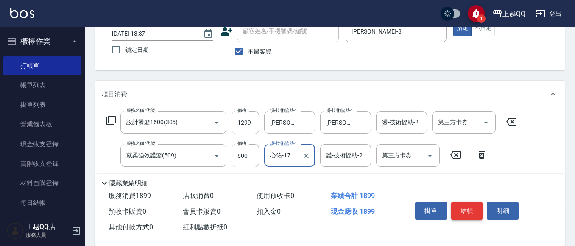
type input "心佑-17"
click at [460, 209] on button "結帳" at bounding box center [467, 211] width 32 height 18
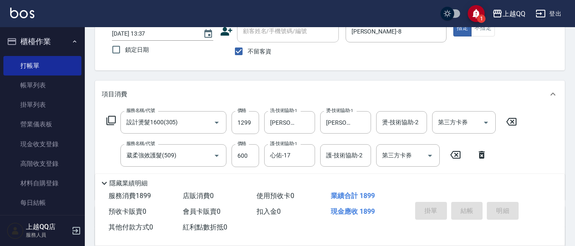
type input "[DATE] 14:09"
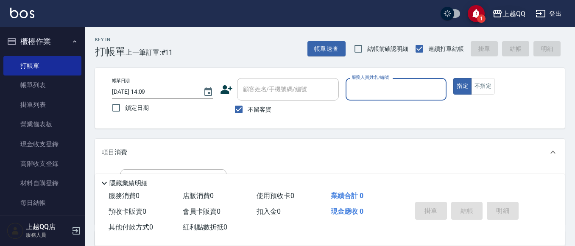
scroll to position [0, 0]
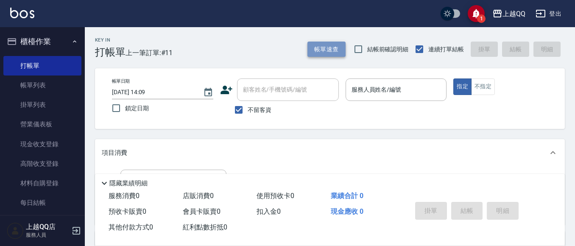
click at [326, 46] on button "帳單速查" at bounding box center [326, 50] width 38 height 16
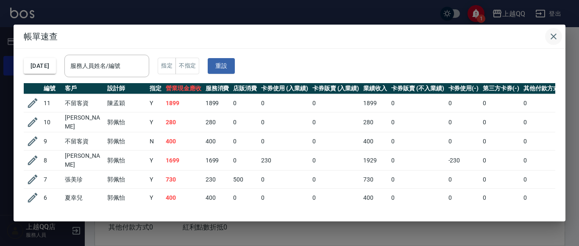
click at [549, 35] on icon "button" at bounding box center [554, 36] width 10 height 10
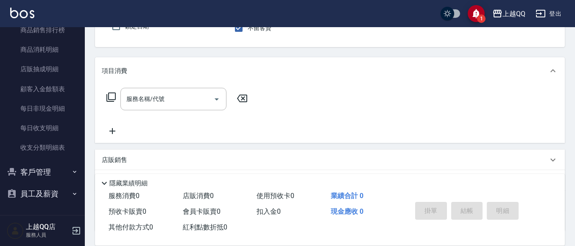
scroll to position [148, 0]
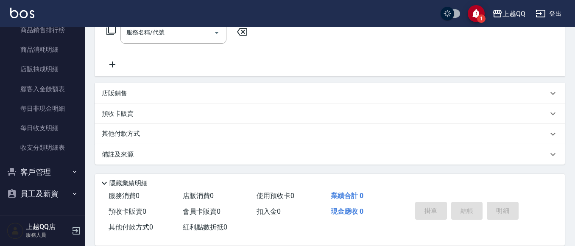
click at [57, 173] on button "客戶管理" at bounding box center [42, 172] width 78 height 22
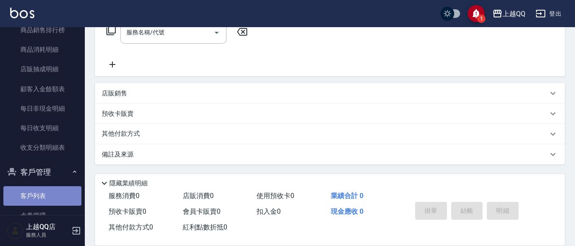
click at [51, 195] on link "客戶列表" at bounding box center [42, 196] width 78 height 20
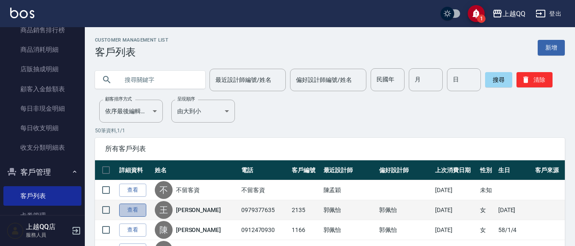
click at [125, 211] on link "查看" at bounding box center [132, 209] width 27 height 13
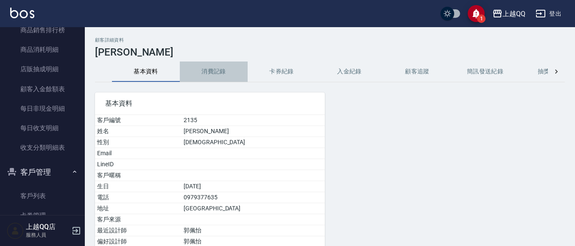
click at [203, 72] on button "消費記錄" at bounding box center [214, 71] width 68 height 20
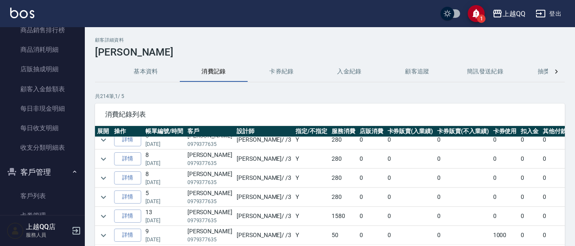
scroll to position [297, 0]
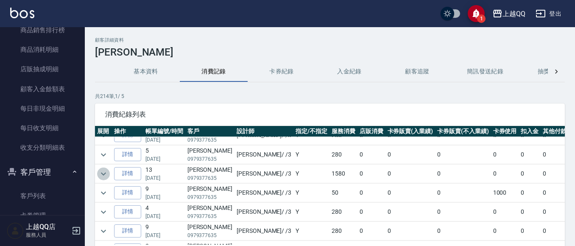
click at [108, 173] on icon "expand row" at bounding box center [103, 174] width 10 height 10
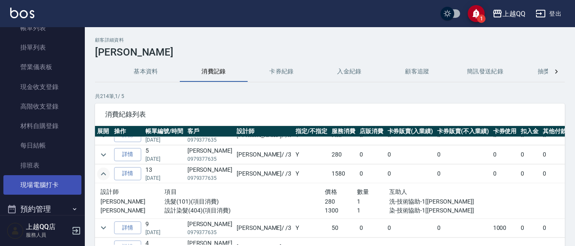
scroll to position [0, 0]
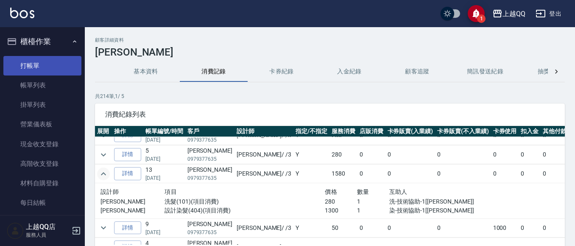
click at [37, 67] on link "打帳單" at bounding box center [42, 66] width 78 height 20
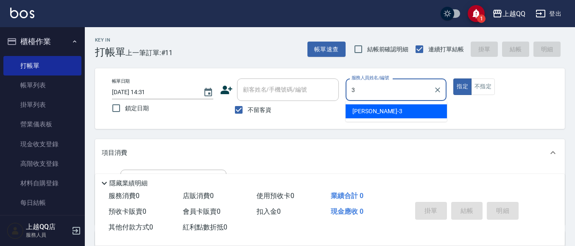
type input "3"
type button "true"
type input "佩怡-3"
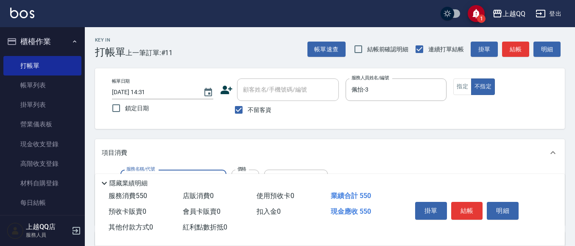
type input "髮原素清潔舒醒頭皮洗(602)"
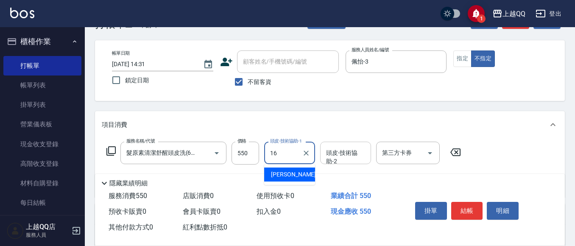
scroll to position [42, 0]
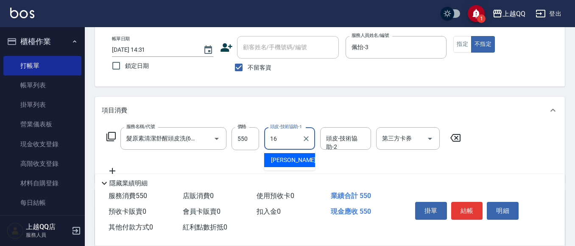
type input "[PERSON_NAME]-16"
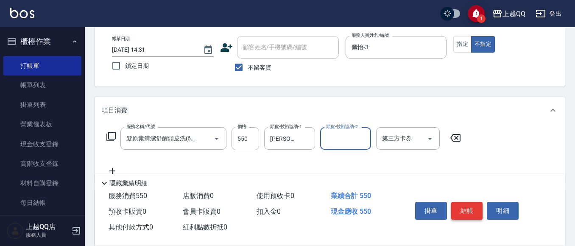
click at [466, 214] on button "結帳" at bounding box center [467, 211] width 32 height 18
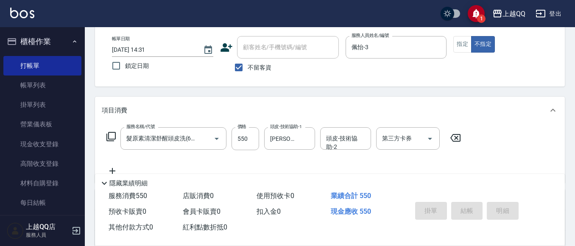
type input "[DATE] 14:32"
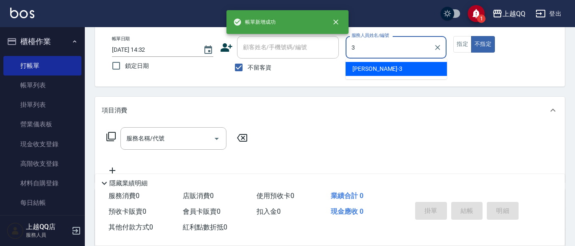
type input "佩怡-3"
type button "false"
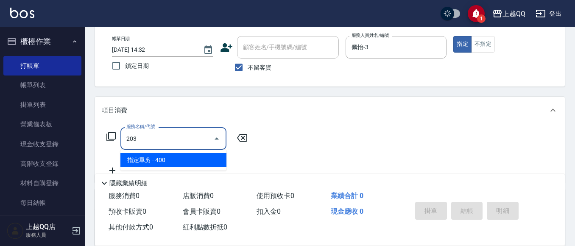
type input "指定單剪(203)"
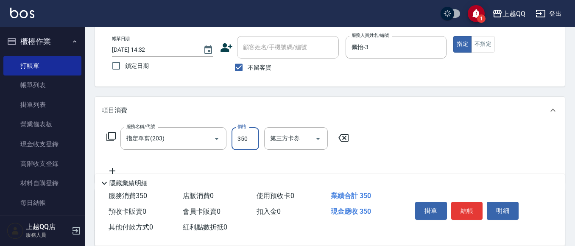
type input "350"
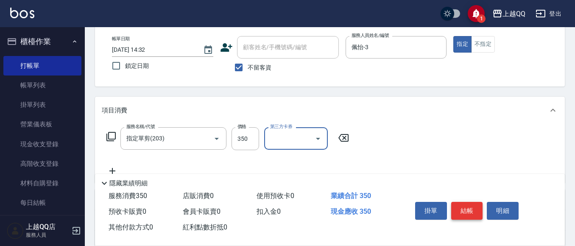
click at [468, 204] on button "結帳" at bounding box center [467, 211] width 32 height 18
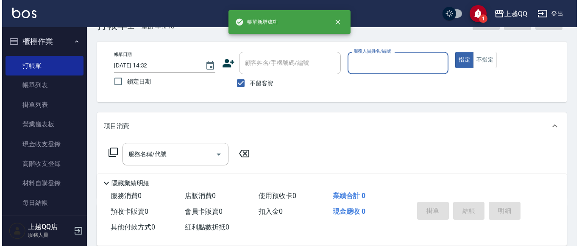
scroll to position [0, 0]
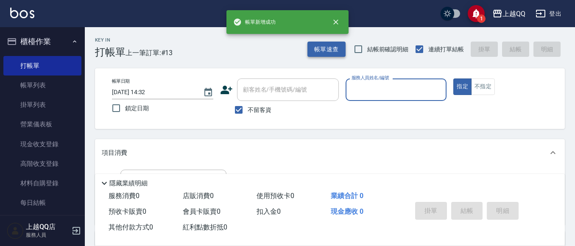
click at [332, 48] on button "帳單速查" at bounding box center [326, 50] width 38 height 16
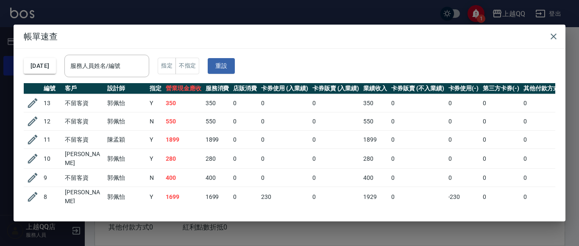
click at [100, 62] on div "服務人員姓名/編號 服務人員姓名/編號" at bounding box center [106, 66] width 85 height 22
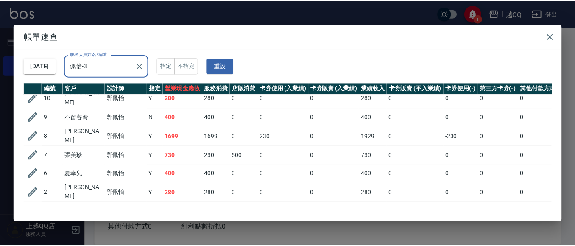
scroll to position [73, 0]
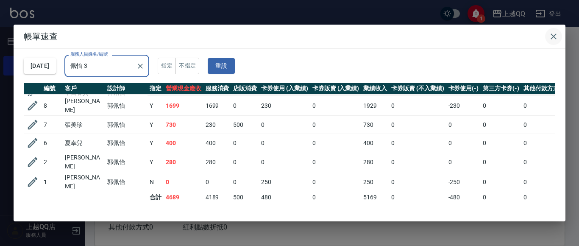
type input "佩怡-3"
drag, startPoint x: 554, startPoint y: 32, endPoint x: 549, endPoint y: 34, distance: 4.9
click at [554, 32] on icon "button" at bounding box center [554, 36] width 10 height 10
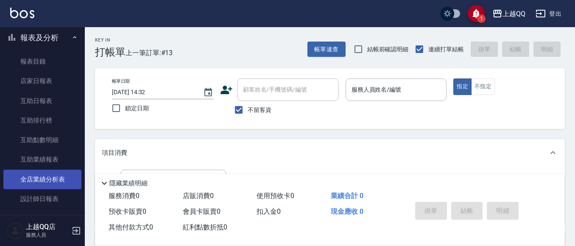
scroll to position [254, 0]
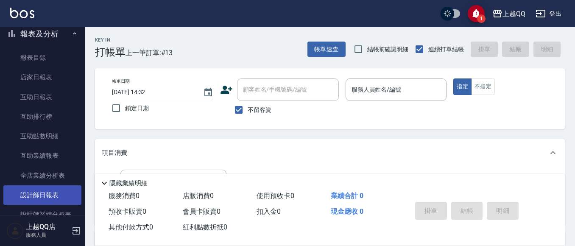
click at [50, 190] on link "設計師日報表" at bounding box center [42, 195] width 78 height 20
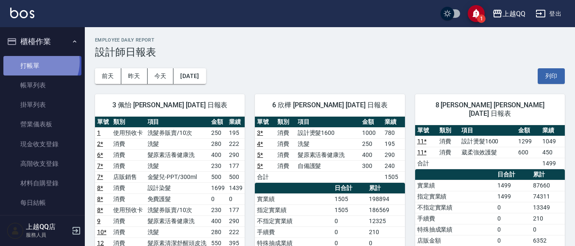
click at [35, 61] on link "打帳單" at bounding box center [42, 66] width 78 height 20
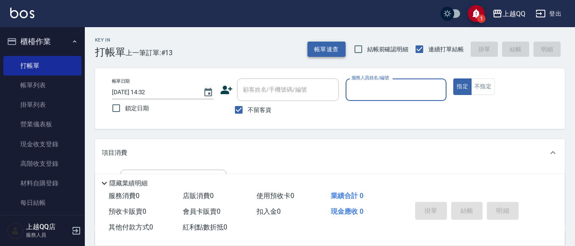
click at [330, 54] on button "帳單速查" at bounding box center [326, 50] width 38 height 16
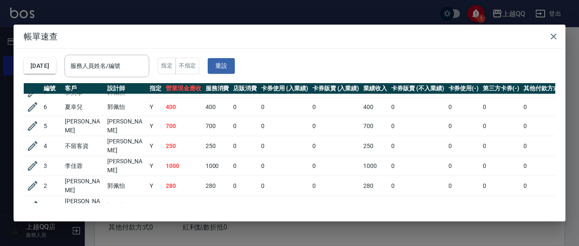
scroll to position [146, 0]
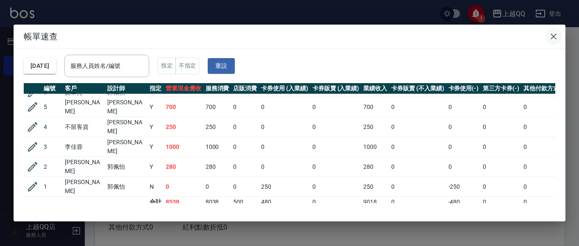
click at [550, 37] on icon "button" at bounding box center [554, 36] width 10 height 10
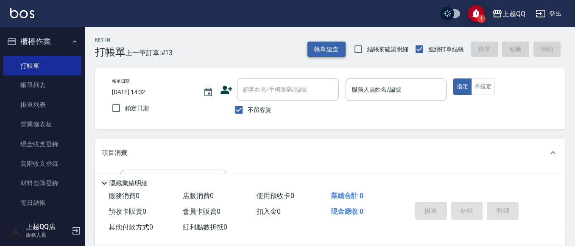
click at [332, 47] on button "帳單速查" at bounding box center [326, 50] width 38 height 16
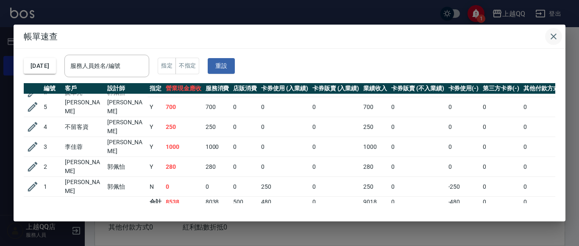
click at [557, 34] on icon "button" at bounding box center [554, 36] width 10 height 10
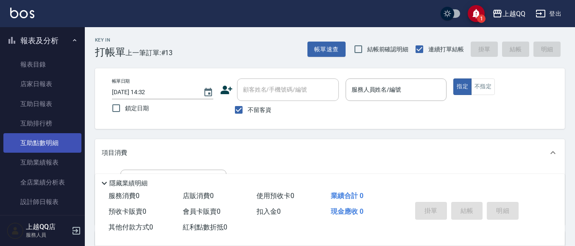
scroll to position [254, 0]
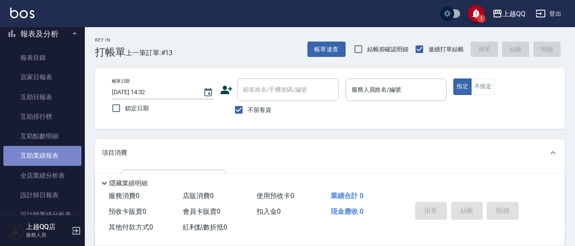
click at [56, 148] on link "互助業績報表" at bounding box center [42, 156] width 78 height 20
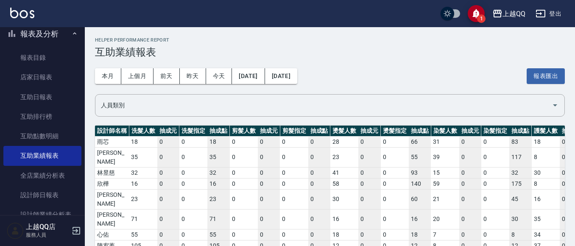
scroll to position [21, 0]
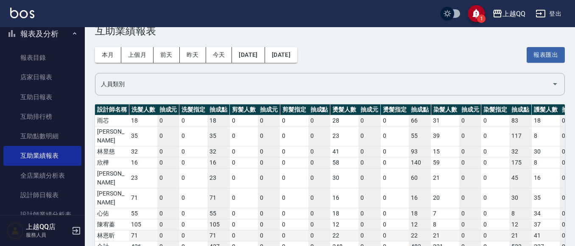
click at [146, 230] on td "71" at bounding box center [143, 235] width 28 height 11
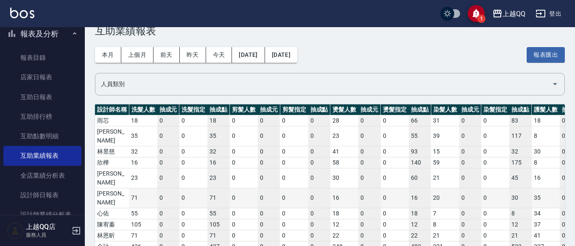
click at [154, 188] on td "71" at bounding box center [143, 198] width 28 height 20
click at [103, 188] on td "[PERSON_NAME]" at bounding box center [112, 198] width 34 height 20
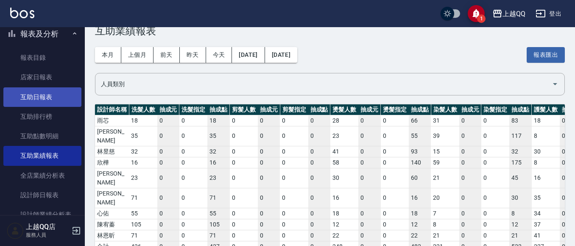
click at [64, 99] on link "互助日報表" at bounding box center [42, 97] width 78 height 20
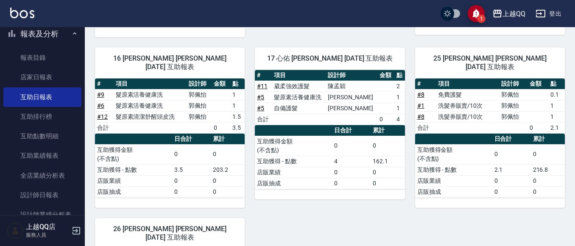
scroll to position [254, 0]
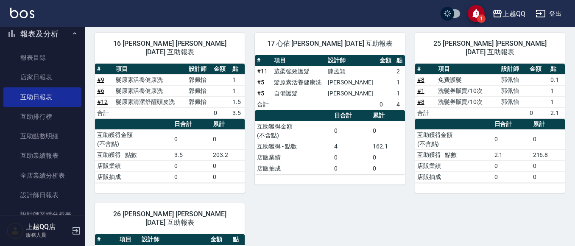
click at [134, 96] on td "髮原素清潔舒醒頭皮洗" at bounding box center [150, 101] width 73 height 11
click at [226, 96] on td "a dense table" at bounding box center [221, 101] width 19 height 11
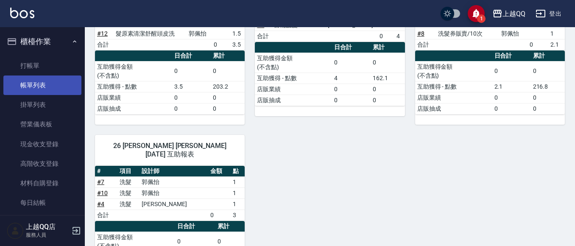
scroll to position [153, 0]
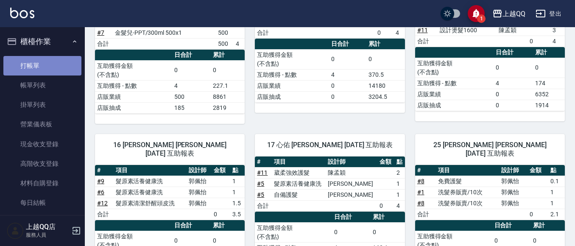
click at [44, 57] on link "打帳單" at bounding box center [42, 66] width 78 height 20
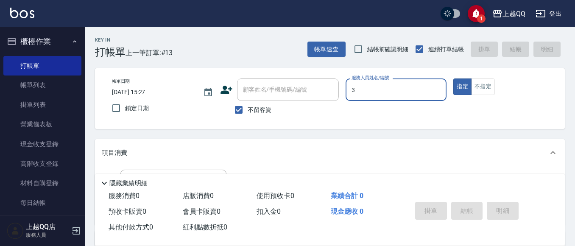
type input "佩怡-3"
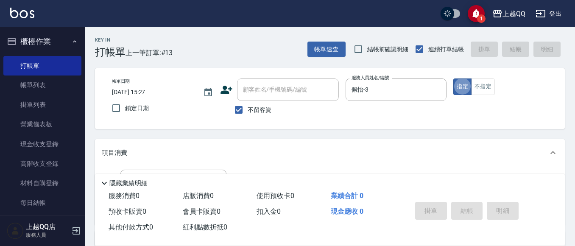
type button "true"
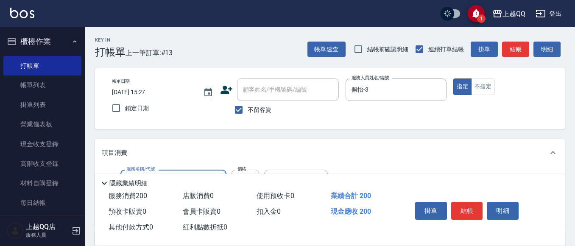
type input "洗髮(101)"
type input "250"
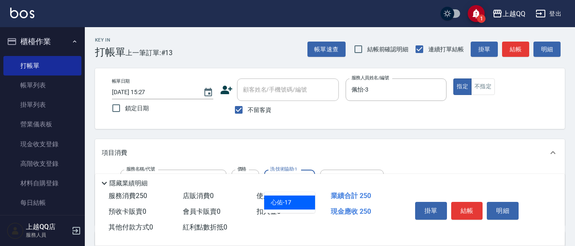
type input "心佑-17"
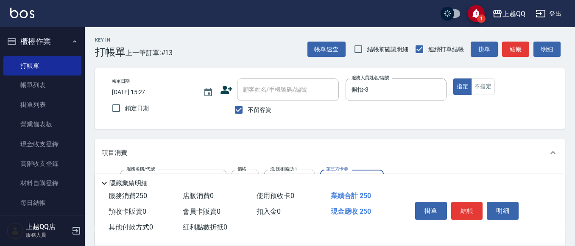
scroll to position [85, 0]
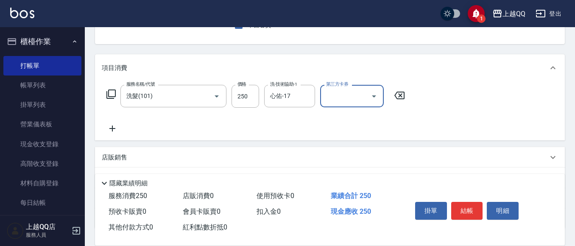
click at [465, 203] on button "結帳" at bounding box center [467, 211] width 32 height 18
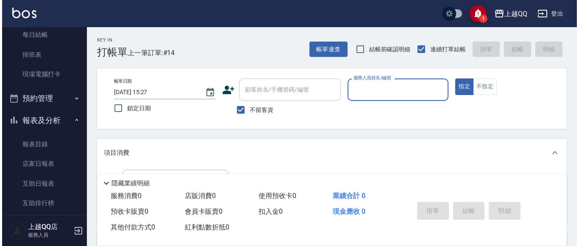
scroll to position [170, 0]
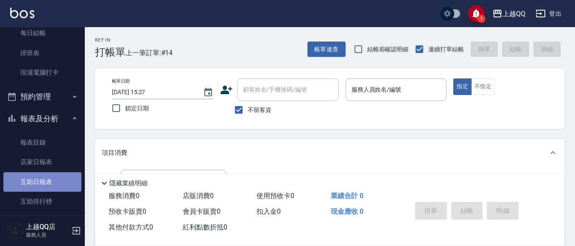
click at [56, 183] on link "互助日報表" at bounding box center [42, 182] width 78 height 20
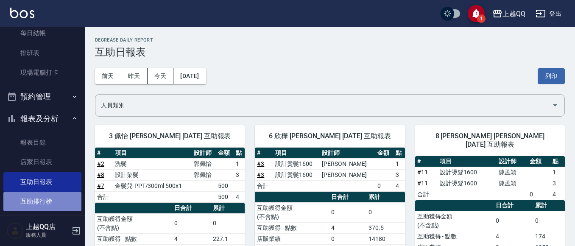
click at [59, 202] on link "互助排行榜" at bounding box center [42, 202] width 78 height 20
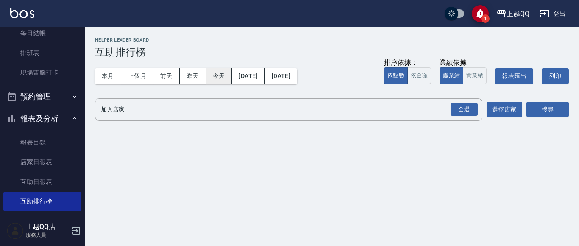
click at [218, 77] on button "今天" at bounding box center [219, 76] width 26 height 16
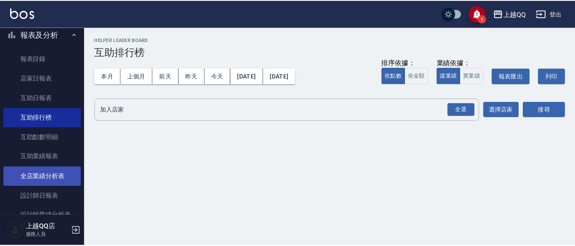
scroll to position [254, 0]
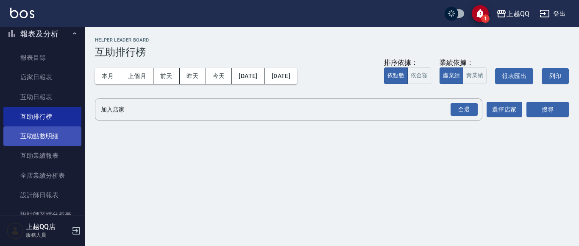
click at [49, 142] on link "互助點數明細" at bounding box center [42, 136] width 78 height 20
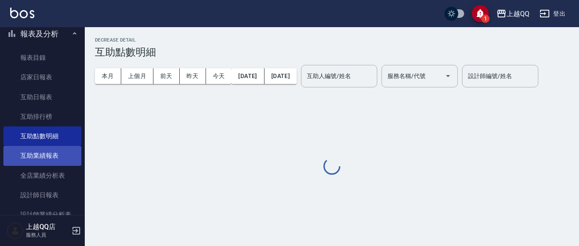
click at [49, 158] on link "互助業績報表" at bounding box center [42, 156] width 78 height 20
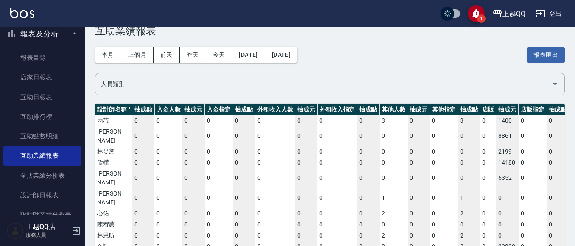
scroll to position [0, 1578]
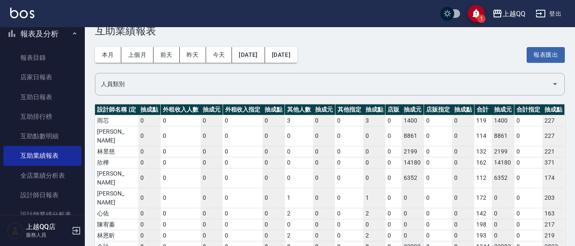
drag, startPoint x: 177, startPoint y: 223, endPoint x: 569, endPoint y: 211, distance: 392.3
click at [569, 211] on div "Helper Performance Report 互助業績報表 本月 上個月 [DATE] [DATE] [DATE] [DATE] [DATE] 報表匯出…" at bounding box center [330, 139] width 490 height 267
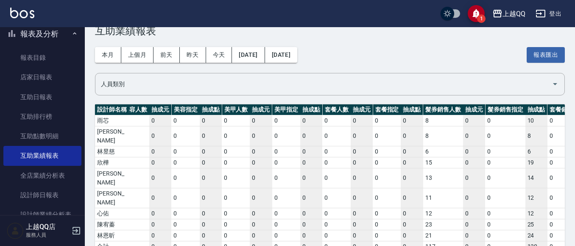
scroll to position [0, 0]
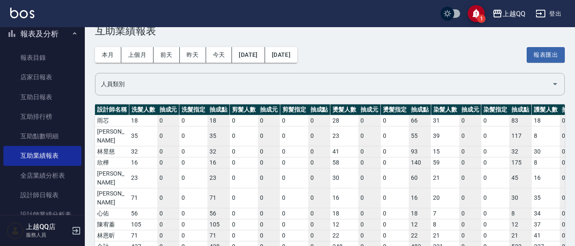
drag, startPoint x: 541, startPoint y: 222, endPoint x: 0, endPoint y: 246, distance: 541.1
click at [0, 245] on html "1 上越QQ 登出 櫃檯作業 打帳單 帳單列表 掛單列表 營業儀表板 現金收支登錄 高階收支登錄 材料自購登錄 每日結帳 排班表 現場電腦打卡 預約管理 預約…" at bounding box center [287, 126] width 575 height 294
click at [28, 76] on link "店家日報表" at bounding box center [42, 77] width 78 height 20
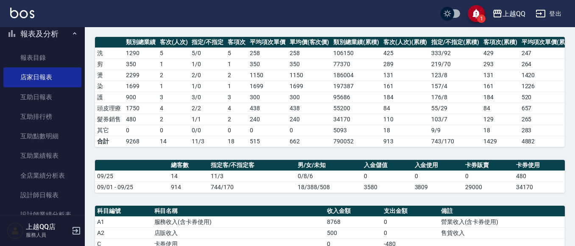
scroll to position [170, 0]
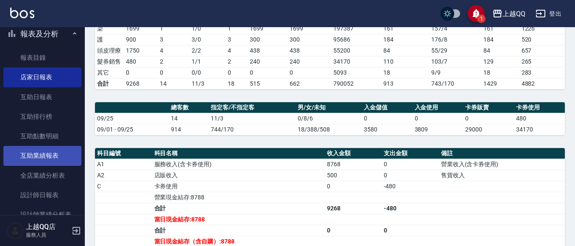
click at [53, 151] on link "互助業績報表" at bounding box center [42, 156] width 78 height 20
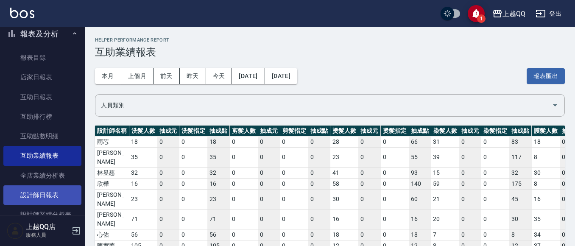
click at [51, 194] on link "設計師日報表" at bounding box center [42, 195] width 78 height 20
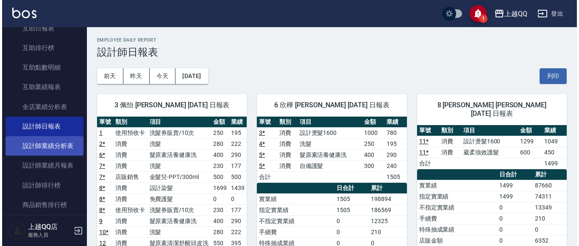
scroll to position [339, 0]
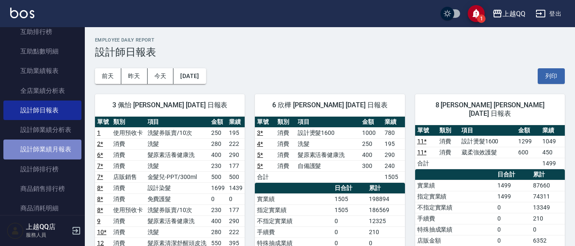
click at [69, 148] on link "設計師業績月報表" at bounding box center [42, 149] width 78 height 20
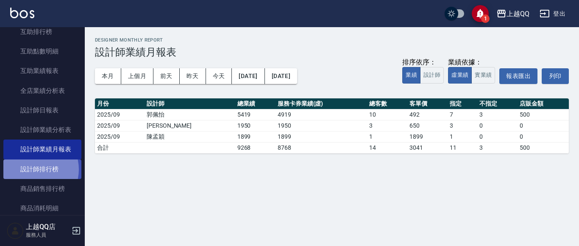
click at [33, 169] on link "設計師排行榜" at bounding box center [42, 169] width 78 height 20
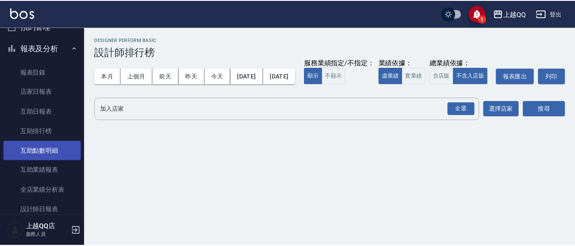
scroll to position [254, 0]
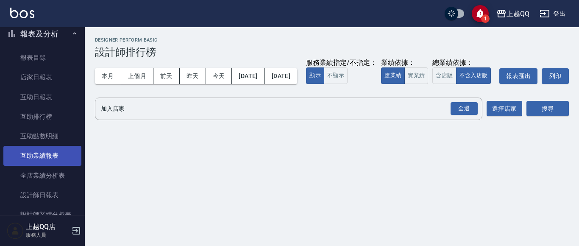
click at [55, 158] on link "互助業績報表" at bounding box center [42, 156] width 78 height 20
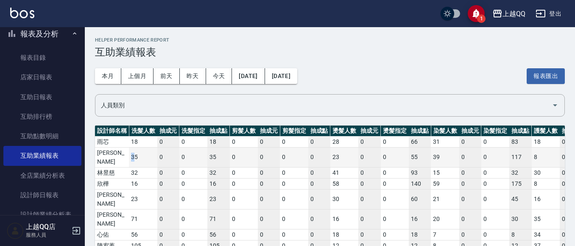
drag, startPoint x: 131, startPoint y: 151, endPoint x: 138, endPoint y: 151, distance: 6.8
click at [137, 151] on td "35" at bounding box center [143, 157] width 28 height 20
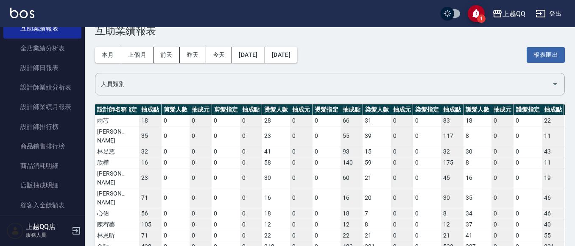
scroll to position [0, 1463]
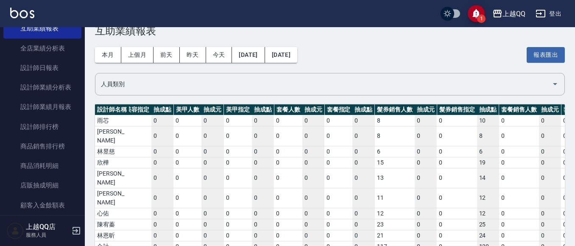
drag, startPoint x: 177, startPoint y: 221, endPoint x: 579, endPoint y: 221, distance: 401.5
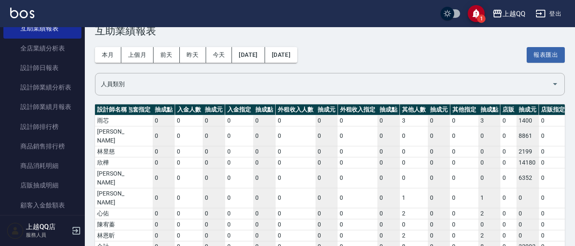
scroll to position [0, 1578]
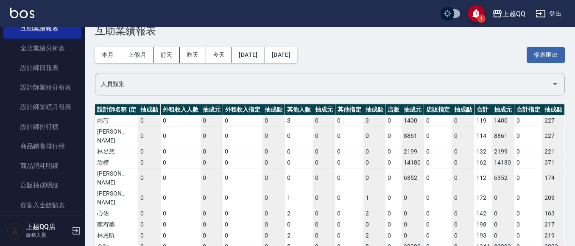
drag, startPoint x: 483, startPoint y: 223, endPoint x: 579, endPoint y: 211, distance: 96.7
click at [574, 211] on html "1 上越QQ 登出 櫃檯作業 打帳單 帳單列表 掛單列表 營業儀表板 現金收支登錄 高階收支登錄 材料自購登錄 每日結帳 排班表 現場電腦打卡 預約管理 預約…" at bounding box center [287, 126] width 575 height 294
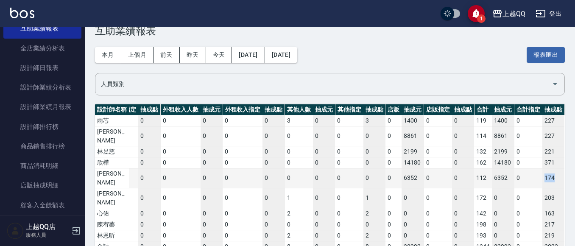
drag, startPoint x: 555, startPoint y: 165, endPoint x: 536, endPoint y: 164, distance: 19.1
click at [555, 168] on td "174" at bounding box center [553, 178] width 22 height 20
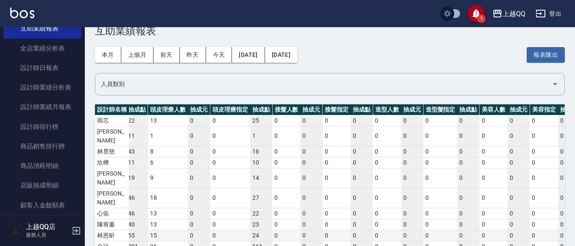
scroll to position [0, 436]
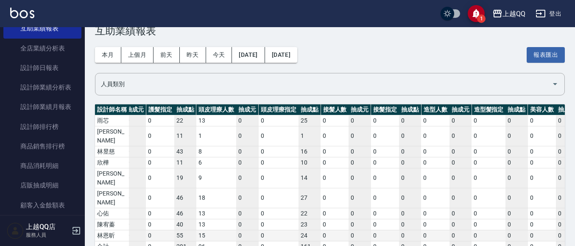
drag, startPoint x: 498, startPoint y: 223, endPoint x: 236, endPoint y: 204, distance: 262.7
click at [236, 204] on div "設計師名稱 洗髮人數 抽成元 洗髮指定 抽成點 剪髮人數 抽成元 剪髮指定 抽成點 燙髮人數 抽成元 燙髮指定 抽成點 染髮人數 抽成元 染髮指定 抽成點 護…" at bounding box center [330, 178] width 470 height 148
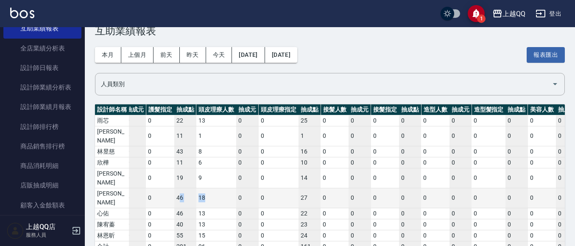
drag, startPoint x: 208, startPoint y: 175, endPoint x: 180, endPoint y: 176, distance: 28.0
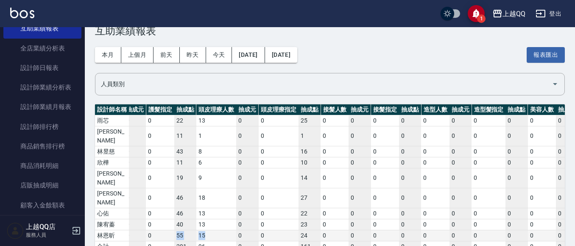
drag, startPoint x: 221, startPoint y: 207, endPoint x: 172, endPoint y: 206, distance: 49.2
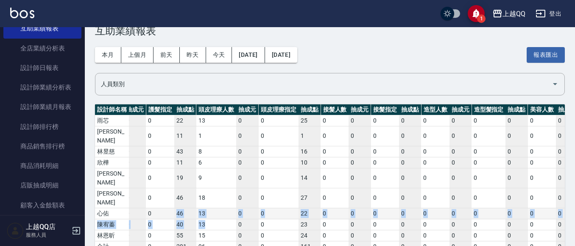
drag, startPoint x: 217, startPoint y: 196, endPoint x: 173, endPoint y: 184, distance: 45.4
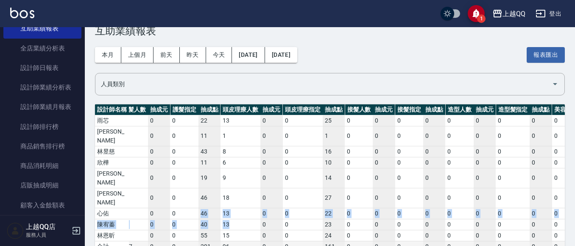
scroll to position [0, 406]
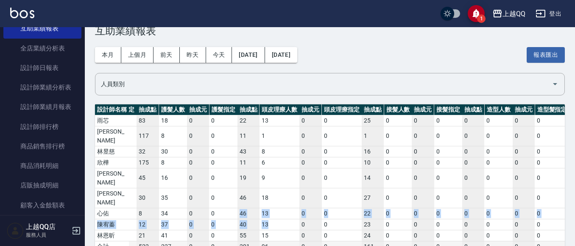
drag, startPoint x: 231, startPoint y: 223, endPoint x: 294, endPoint y: 217, distance: 63.8
click at [219, 217] on div "設計師名稱 洗髮人數 抽成元 洗髮指定 抽成點 剪髮人數 抽成元 剪髮指定 抽成點 燙髮人數 抽成元 燙髮指定 抽成點 染髮人數 抽成元 染髮指定 抽成點 護…" at bounding box center [330, 178] width 470 height 148
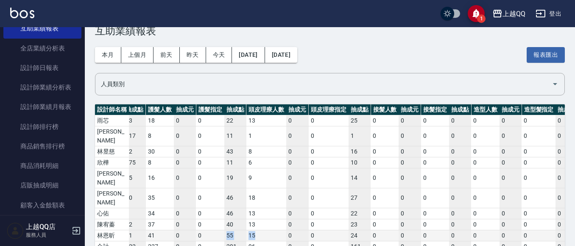
drag, startPoint x: 266, startPoint y: 210, endPoint x: 226, endPoint y: 213, distance: 40.4
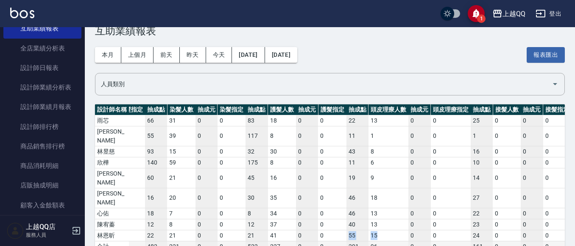
scroll to position [0, 260]
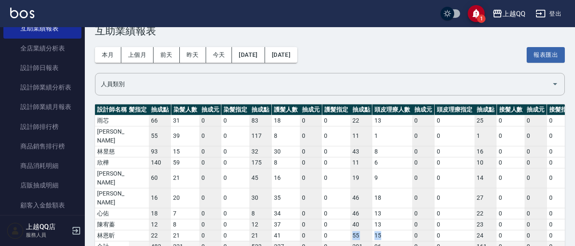
drag, startPoint x: 219, startPoint y: 221, endPoint x: 190, endPoint y: 214, distance: 29.6
click at [190, 214] on div "設計師名稱 洗髮人數 抽成元 洗髮指定 抽成點 剪髮人數 抽成元 剪髮指定 抽成點 燙髮人數 抽成元 燙髮指定 抽成點 染髮人數 抽成元 染髮指定 抽成點 護…" at bounding box center [330, 178] width 470 height 148
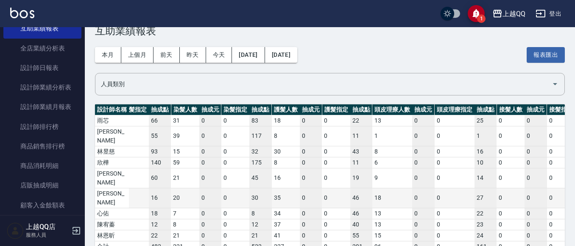
click at [286, 188] on td "35" at bounding box center [286, 198] width 28 height 20
click at [176, 188] on td "20" at bounding box center [185, 198] width 28 height 20
click at [179, 188] on td "20" at bounding box center [185, 198] width 28 height 20
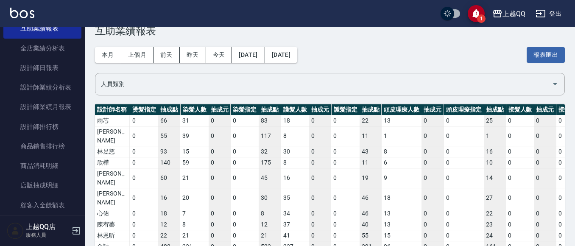
scroll to position [0, 241]
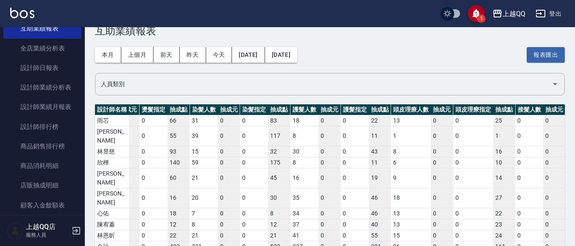
drag, startPoint x: 189, startPoint y: 220, endPoint x: 185, endPoint y: 221, distance: 4.3
click at [185, 245] on div at bounding box center [204, 249] width 108 height 5
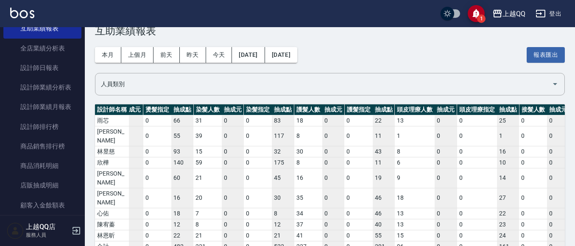
click at [199, 245] on div at bounding box center [203, 249] width 108 height 5
click at [205, 146] on td "15" at bounding box center [207, 151] width 28 height 11
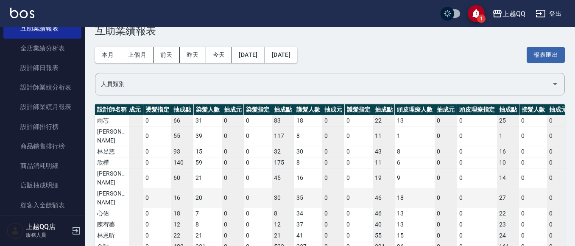
click at [209, 188] on td "20" at bounding box center [207, 198] width 28 height 20
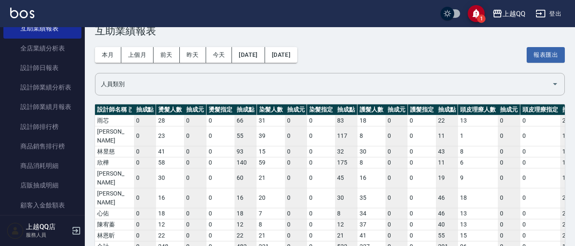
scroll to position [0, 165]
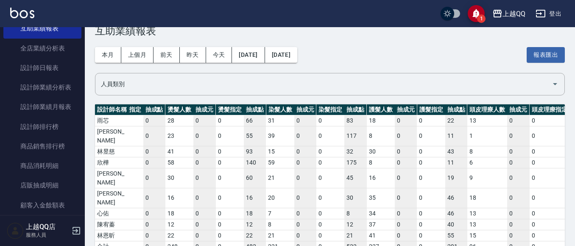
drag, startPoint x: 202, startPoint y: 223, endPoint x: 186, endPoint y: 221, distance: 16.6
click at [186, 245] on div at bounding box center [187, 249] width 108 height 5
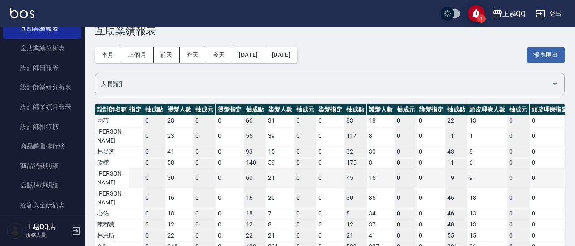
drag, startPoint x: 174, startPoint y: 165, endPoint x: 176, endPoint y: 170, distance: 4.7
click at [174, 168] on td "30" at bounding box center [179, 178] width 28 height 20
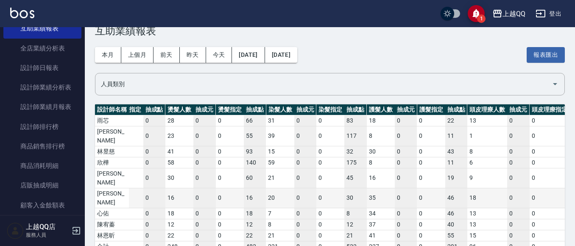
click at [178, 188] on td "16" at bounding box center [179, 198] width 28 height 20
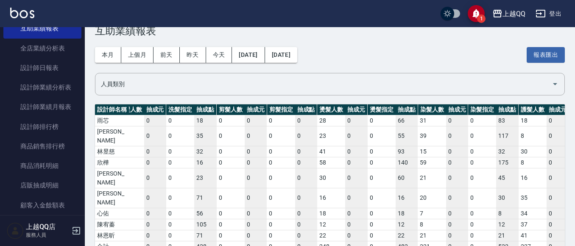
scroll to position [0, 0]
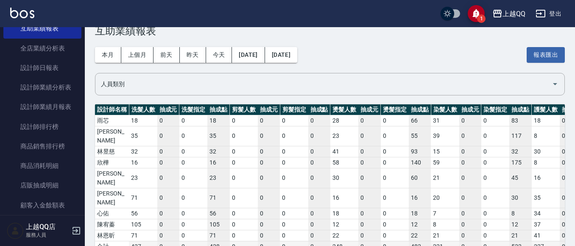
drag, startPoint x: 200, startPoint y: 223, endPoint x: 115, endPoint y: 223, distance: 85.2
click at [115, 223] on div "設計師名稱 洗髮人數 抽成元 洗髮指定 抽成點 剪髮人數 抽成元 剪髮指定 抽成點 燙髮人數 抽成元 燙髮指定 抽成點 染髮人數 抽成元 染髮指定 抽成點 護…" at bounding box center [330, 178] width 470 height 148
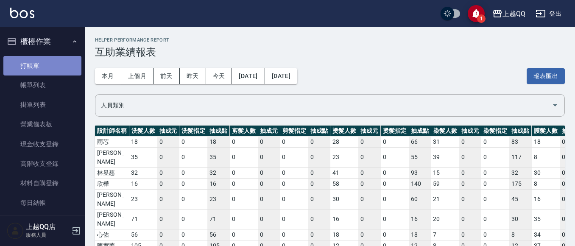
click at [48, 70] on link "打帳單" at bounding box center [42, 66] width 78 height 20
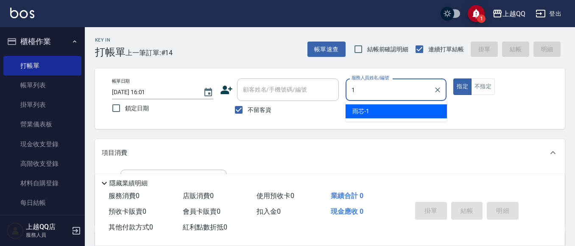
type input "雨芯-1"
type button "true"
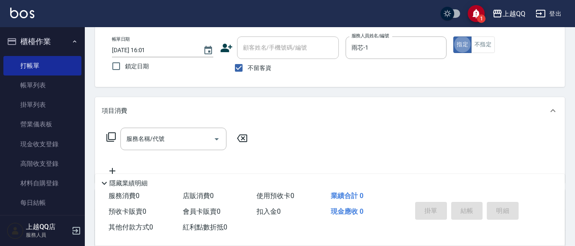
scroll to position [42, 0]
click at [115, 131] on div "服務名稱/代號 服務名稱/代號" at bounding box center [177, 138] width 151 height 22
click at [114, 135] on icon at bounding box center [111, 136] width 10 height 10
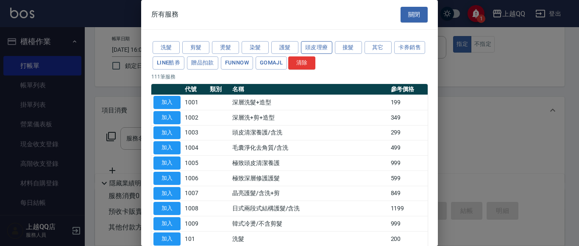
click at [312, 47] on button "頭皮理療" at bounding box center [316, 47] width 31 height 13
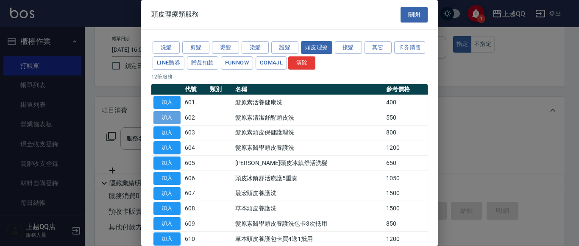
click at [178, 116] on button "加入" at bounding box center [166, 117] width 27 height 13
type input "髮原素清潔舒醒頭皮洗(602)"
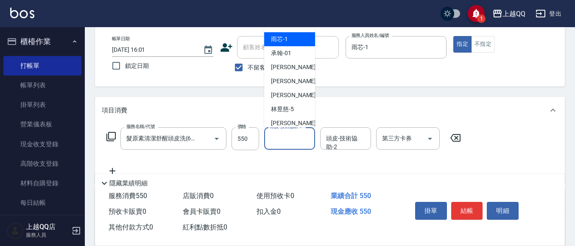
click at [290, 131] on div "頭皮-技術協助-1 頭皮-技術協助-1" at bounding box center [289, 138] width 51 height 22
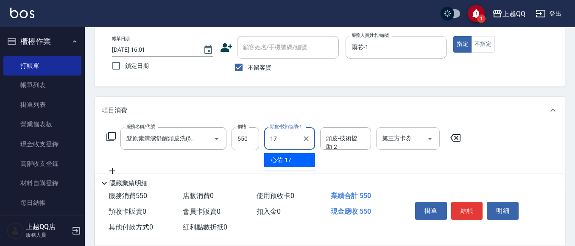
type input "心佑-17"
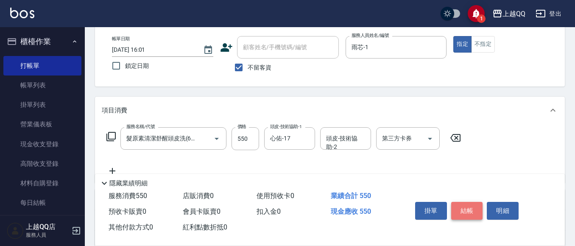
click at [474, 212] on button "結帳" at bounding box center [467, 211] width 32 height 18
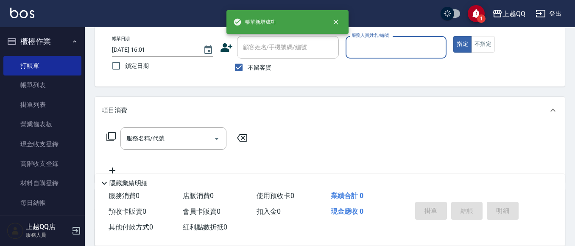
click at [372, 51] on input "服務人員姓名/編號" at bounding box center [396, 47] width 94 height 15
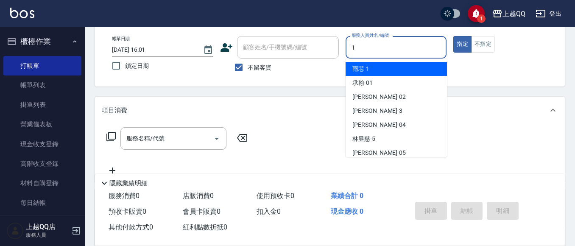
type input "雨芯-1"
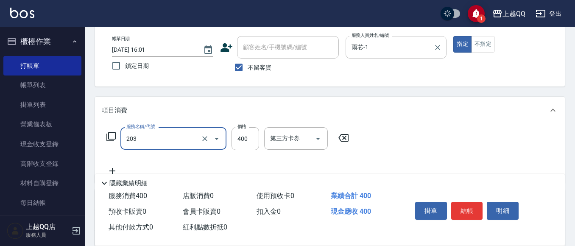
type input "指定單剪(203)"
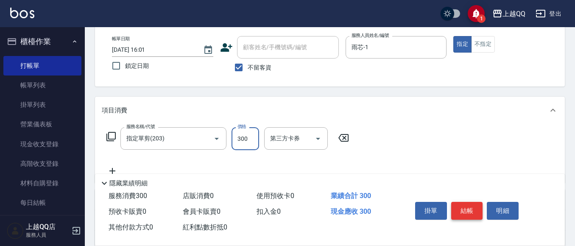
type input "300"
click at [454, 209] on button "結帳" at bounding box center [467, 211] width 32 height 18
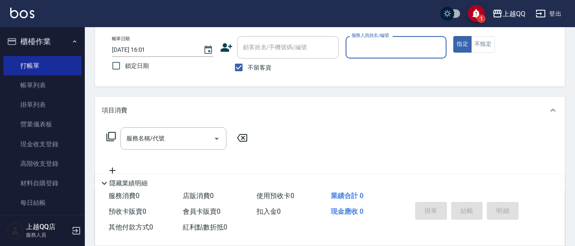
click at [357, 51] on input "服務人員姓名/編號" at bounding box center [396, 47] width 94 height 15
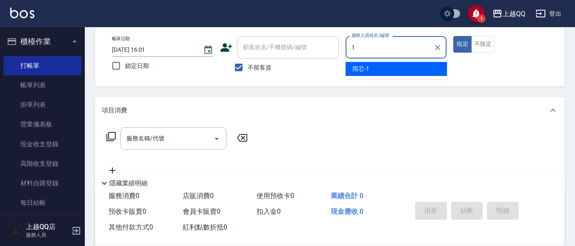
type input "雨芯-1"
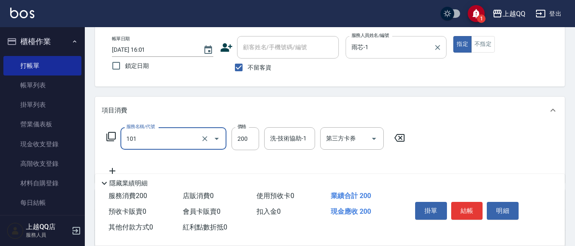
type input "洗髮(101)"
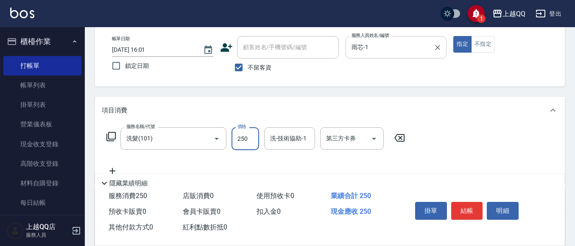
type input "250"
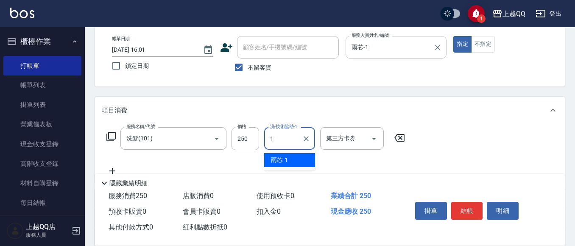
type input "雨芯-1"
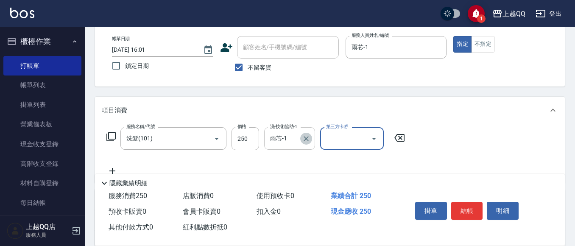
click at [308, 135] on icon "Clear" at bounding box center [306, 138] width 8 height 8
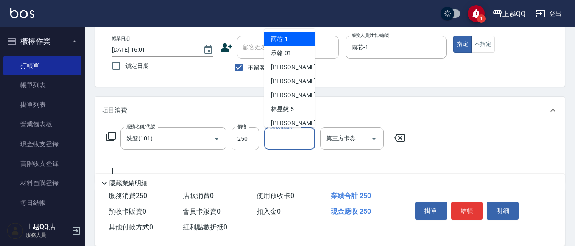
click at [284, 135] on input "洗-技術協助-1" at bounding box center [289, 138] width 43 height 15
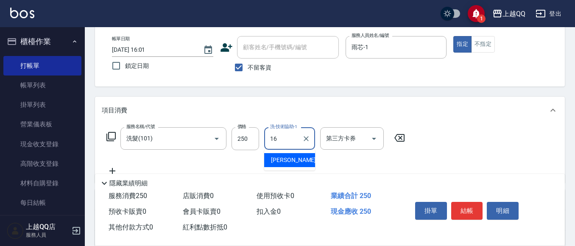
type input "[PERSON_NAME]-16"
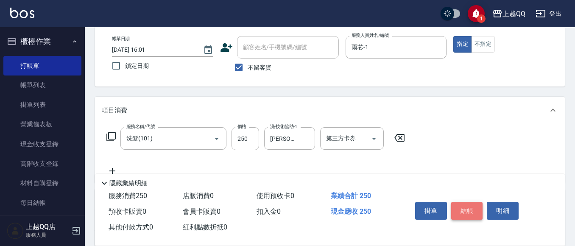
click at [462, 209] on button "結帳" at bounding box center [467, 211] width 32 height 18
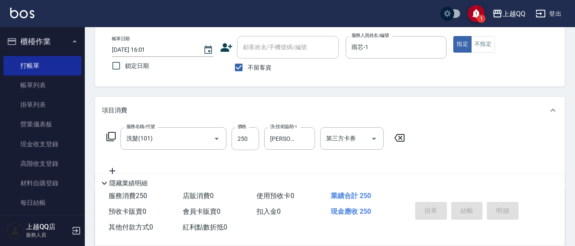
type input "[DATE] 16:46"
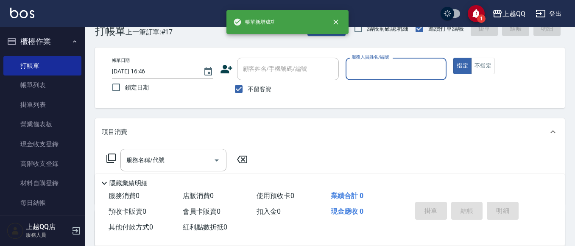
scroll to position [0, 0]
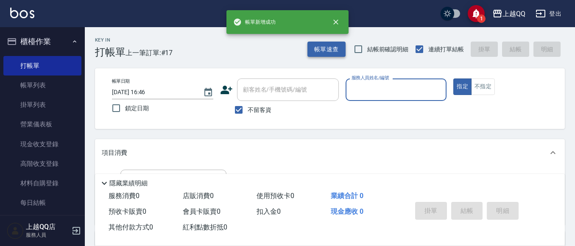
click at [329, 50] on button "帳單速查" at bounding box center [326, 50] width 38 height 16
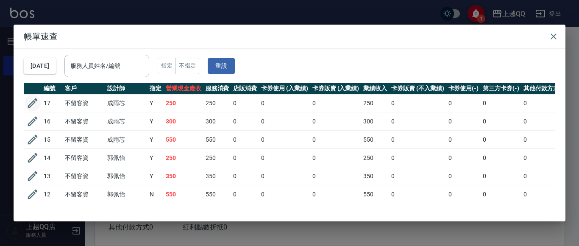
click at [33, 99] on icon "button" at bounding box center [32, 103] width 13 height 13
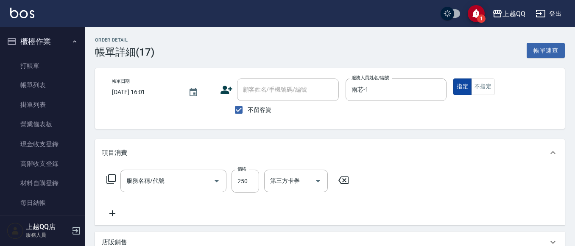
type input "[DATE] 16:01"
checkbox input "true"
type input "雨芯-1"
type input "洗髮(101)"
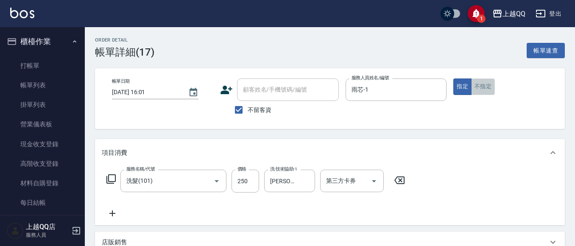
click at [475, 89] on button "不指定" at bounding box center [483, 86] width 24 height 17
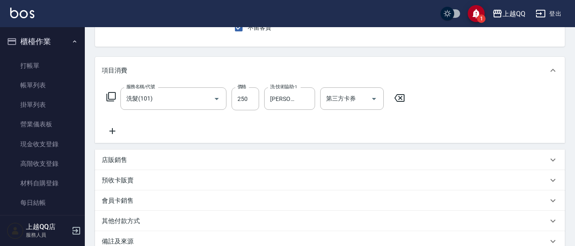
scroll to position [179, 0]
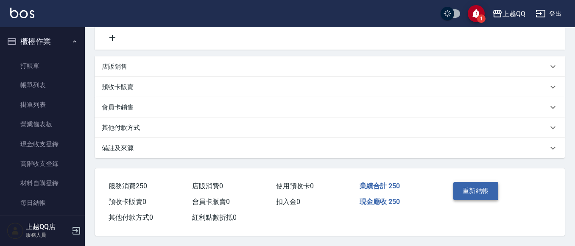
click at [486, 182] on button "重新結帳" at bounding box center [475, 191] width 45 height 18
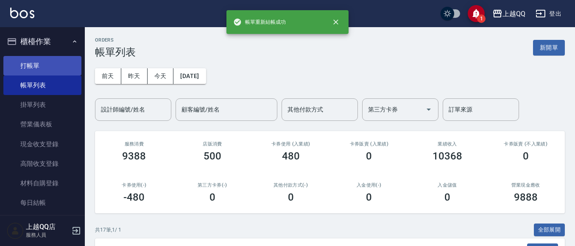
click at [33, 63] on link "打帳單" at bounding box center [42, 66] width 78 height 20
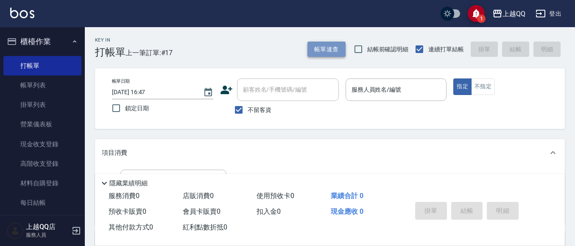
click at [330, 43] on button "帳單速查" at bounding box center [326, 50] width 38 height 16
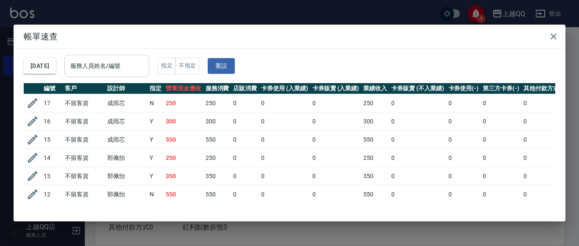
click at [106, 65] on input "服務人員姓名/編號" at bounding box center [106, 66] width 77 height 15
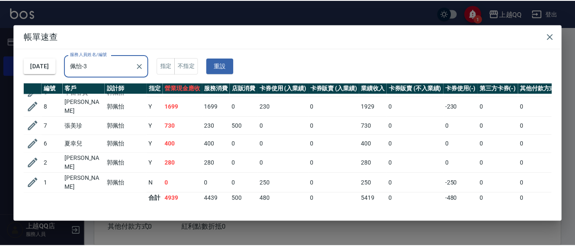
scroll to position [92, 0]
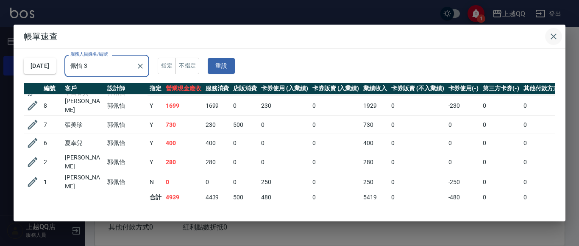
type input "佩怡-3"
click at [550, 33] on icon "button" at bounding box center [554, 36] width 10 height 10
